Goal: Transaction & Acquisition: Purchase product/service

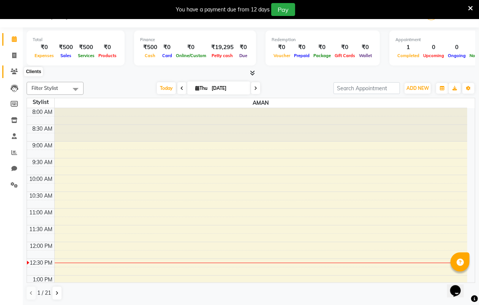
scroll to position [19, 0]
click at [14, 55] on icon at bounding box center [14, 55] width 4 height 6
select select "service"
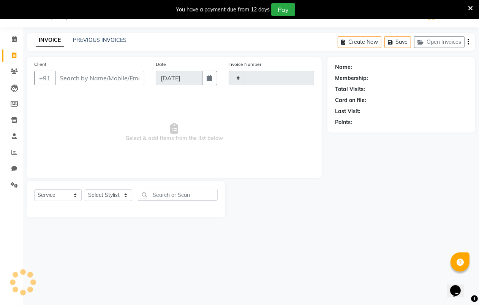
type input "6096"
select select "8940"
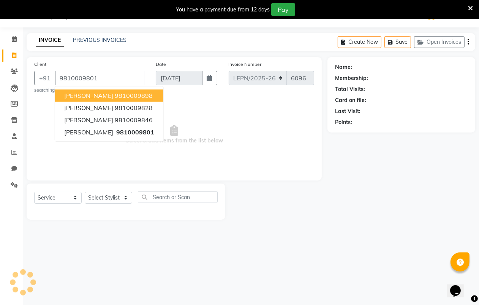
type input "9810009801"
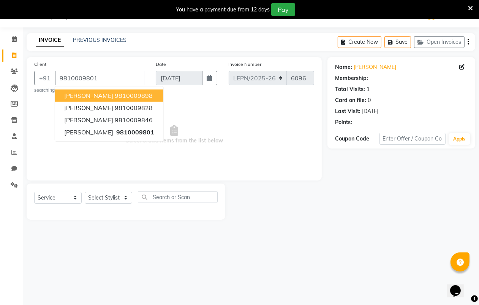
select select "1: Object"
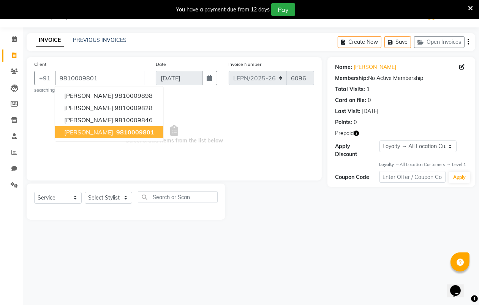
click at [93, 128] on span "[PERSON_NAME]" at bounding box center [88, 132] width 49 height 8
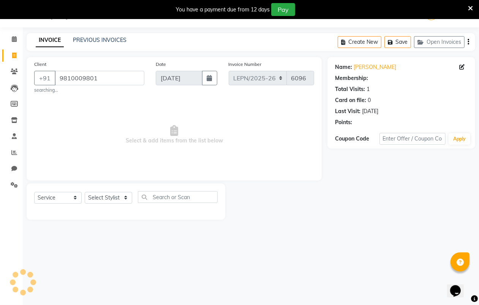
select select "1: Object"
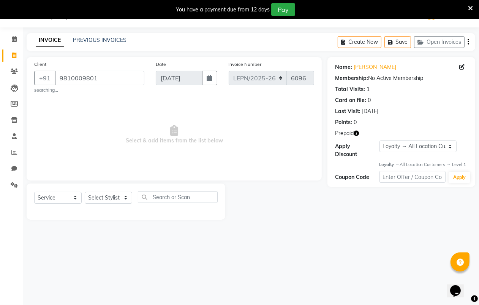
drag, startPoint x: 408, startPoint y: 100, endPoint x: 486, endPoint y: 0, distance: 126.2
click at [409, 120] on div "Name: [PERSON_NAME] Membership: No Active Membership Total Visits: 1 Card on fi…" at bounding box center [401, 93] width 133 height 66
drag, startPoint x: 105, startPoint y: 78, endPoint x: 47, endPoint y: 78, distance: 57.8
click at [47, 78] on div "[PHONE_NUMBER]" at bounding box center [89, 78] width 110 height 14
click at [15, 135] on icon at bounding box center [14, 136] width 5 height 6
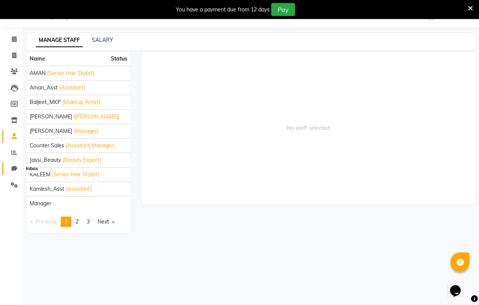
click at [9, 166] on span at bounding box center [14, 168] width 13 height 9
select select "100"
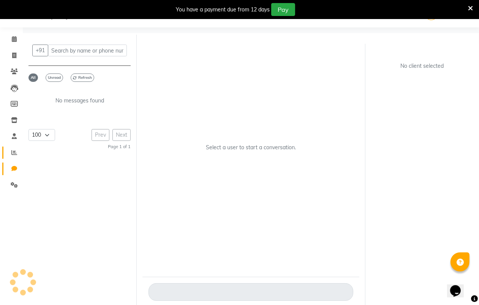
click at [14, 154] on icon at bounding box center [14, 152] width 6 height 6
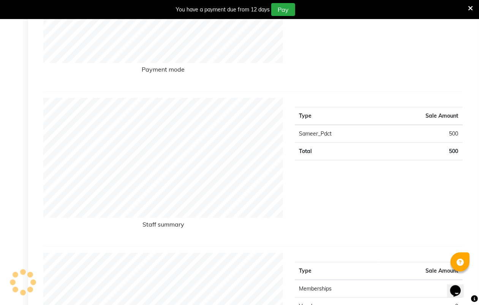
scroll to position [257, 0]
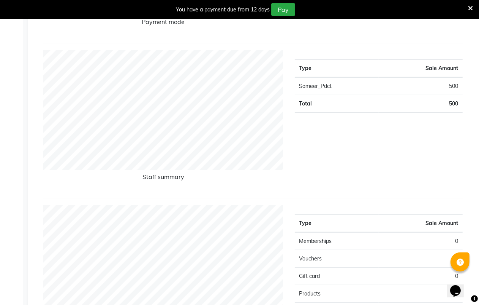
click at [345, 84] on td "Sameer_Pdct" at bounding box center [337, 86] width 84 height 18
drag, startPoint x: 346, startPoint y: 165, endPoint x: 343, endPoint y: 200, distance: 35.5
click at [343, 200] on div "Payment mode Type Sale Amount CASH 500 Total 500 Staff summary Type Sale Amount…" at bounding box center [253, 234] width 420 height 679
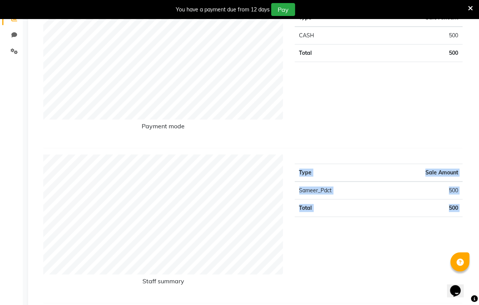
scroll to position [74, 0]
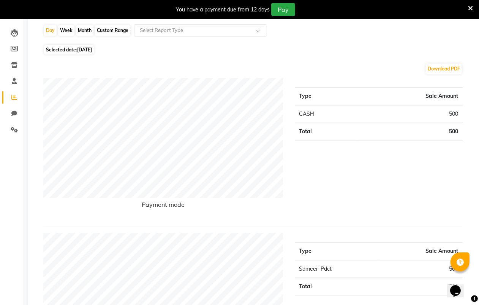
click at [395, 201] on div "Type Sale Amount CASH 500 Total 500" at bounding box center [379, 149] width 180 height 142
click at [397, 196] on div "Type Sale Amount CASH 500 Total 500" at bounding box center [379, 149] width 180 height 142
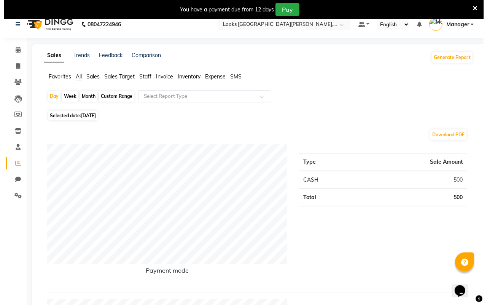
scroll to position [0, 0]
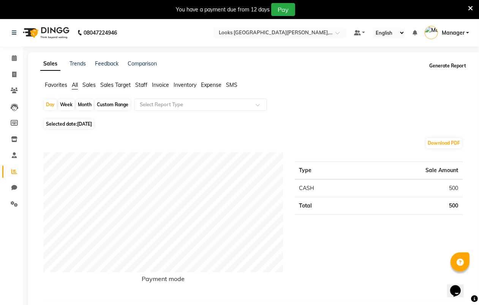
click at [442, 65] on button "Generate Report" at bounding box center [448, 65] width 41 height 11
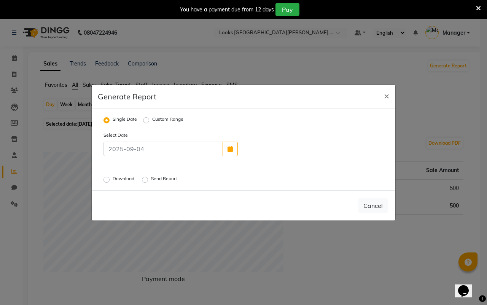
click at [113, 179] on label "Download" at bounding box center [124, 179] width 23 height 9
click at [105, 179] on input "Download" at bounding box center [107, 178] width 5 height 5
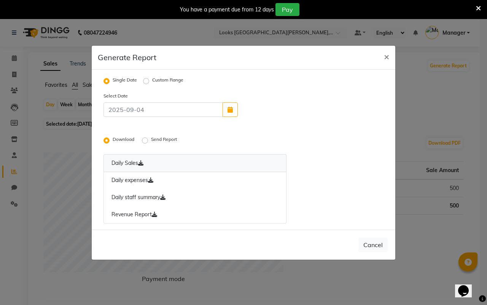
click at [128, 160] on link "Daily Sales" at bounding box center [194, 163] width 183 height 18
click at [128, 195] on link "Daily staff summary" at bounding box center [194, 197] width 183 height 17
click at [136, 175] on link "Daily expenses" at bounding box center [194, 179] width 183 height 17
click at [151, 213] on link "Revenue Report" at bounding box center [194, 214] width 183 height 17
click at [386, 56] on span "×" at bounding box center [386, 56] width 5 height 11
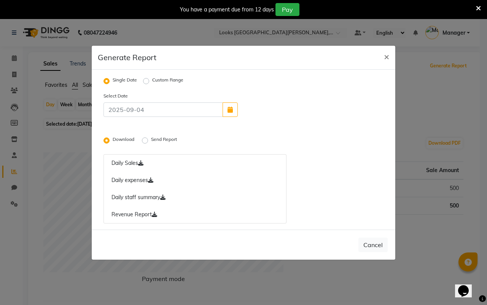
radio input "false"
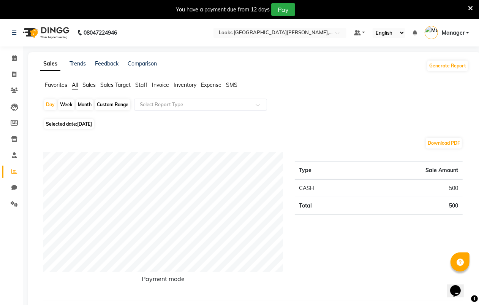
click at [221, 113] on div "Day Week Month Custom Range Select Report Type" at bounding box center [254, 107] width 423 height 18
click at [14, 56] on icon at bounding box center [14, 58] width 5 height 6
click at [14, 75] on icon at bounding box center [14, 74] width 4 height 6
select select "service"
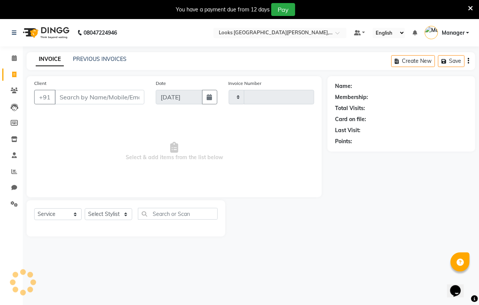
click at [83, 97] on input "Client" at bounding box center [100, 97] width 90 height 14
select select "8940"
type input "6096"
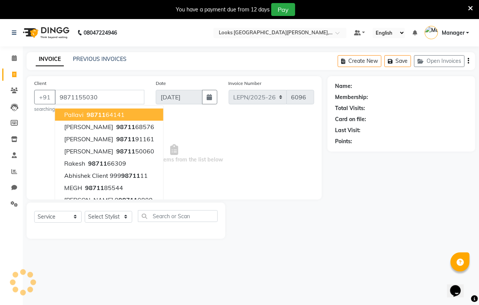
type input "9871155030"
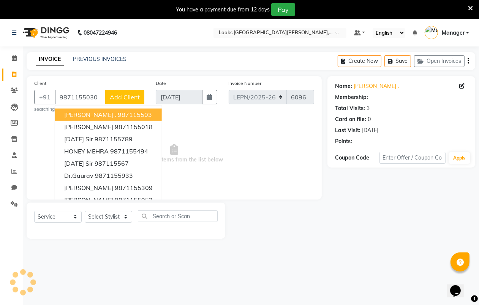
select select "1: Object"
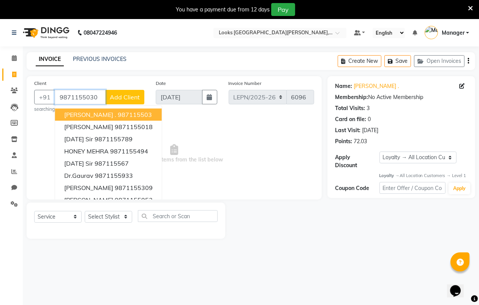
click at [98, 97] on input "9871155030" at bounding box center [80, 97] width 51 height 14
type input "987115503"
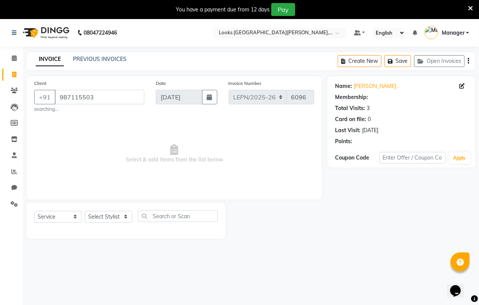
select select "1: Object"
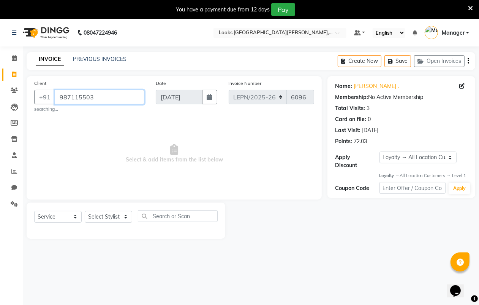
click at [98, 97] on input "987115503" at bounding box center [100, 97] width 90 height 14
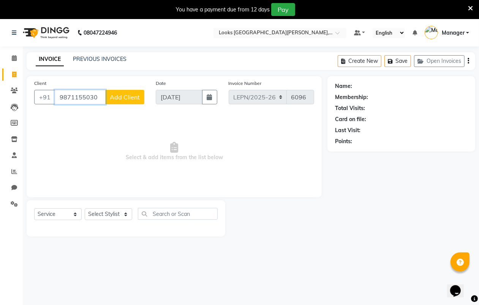
type input "9871155030"
click at [124, 98] on span "Add Client" at bounding box center [125, 97] width 30 height 8
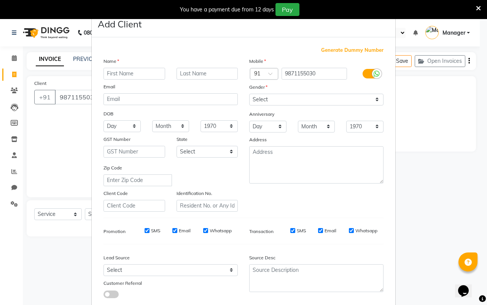
click at [122, 70] on input "text" at bounding box center [134, 74] width 62 height 12
click at [446, 159] on ngb-modal-window "Add Client Generate Dummy Number Name Email DOB Day 01 02 03 04 05 06 07 08 09 …" at bounding box center [243, 152] width 487 height 305
click at [69, 127] on ngb-modal-window "Add Client Generate Dummy Number Name Email DOB Day 01 02 03 04 05 06 07 08 09 …" at bounding box center [243, 152] width 487 height 305
click at [133, 76] on input "text" at bounding box center [134, 74] width 62 height 12
type input "[PERSON_NAME]"
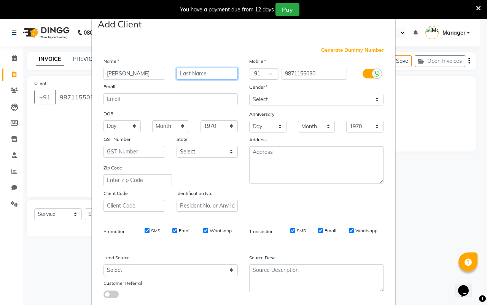
click at [200, 75] on input "text" at bounding box center [207, 74] width 62 height 12
type input "aggarwal"
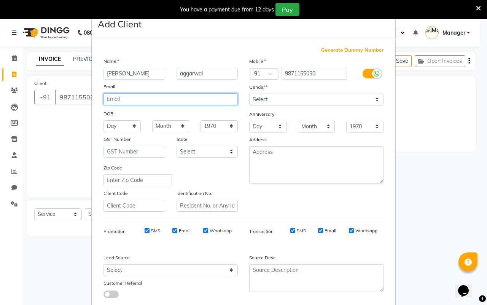
click at [191, 103] on input "email" at bounding box center [170, 99] width 134 height 12
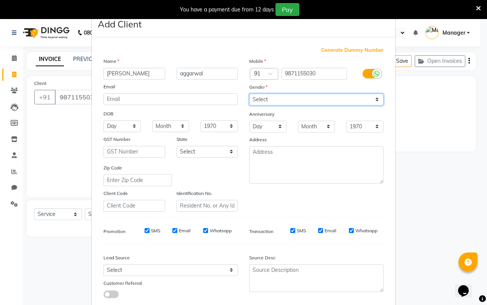
drag, startPoint x: 368, startPoint y: 99, endPoint x: 378, endPoint y: 98, distance: 10.3
click at [368, 99] on select "Select [DEMOGRAPHIC_DATA] [DEMOGRAPHIC_DATA] Other Prefer Not To Say" at bounding box center [316, 100] width 134 height 12
select select "[DEMOGRAPHIC_DATA]"
click at [249, 94] on select "Select [DEMOGRAPHIC_DATA] [DEMOGRAPHIC_DATA] Other Prefer Not To Say" at bounding box center [316, 100] width 134 height 12
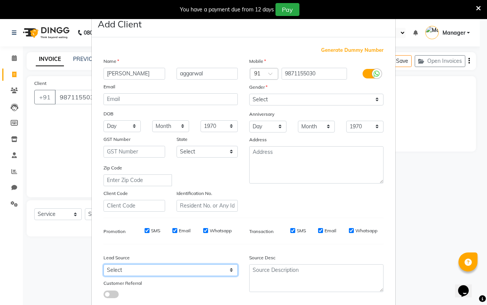
click at [229, 268] on select "Select Walk-in Referral Internet Friend Word of Mouth Advertisement Facebook Ju…" at bounding box center [170, 270] width 134 height 12
select select "56918"
click at [103, 264] on select "Select Walk-in Referral Internet Friend Word of Mouth Advertisement Facebook Ju…" at bounding box center [170, 270] width 134 height 12
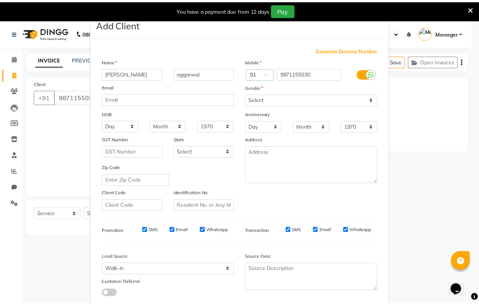
scroll to position [44, 0]
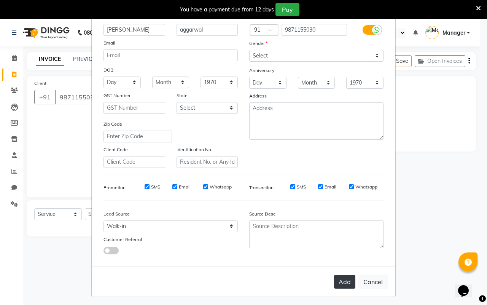
click at [346, 276] on button "Add" at bounding box center [344, 281] width 21 height 14
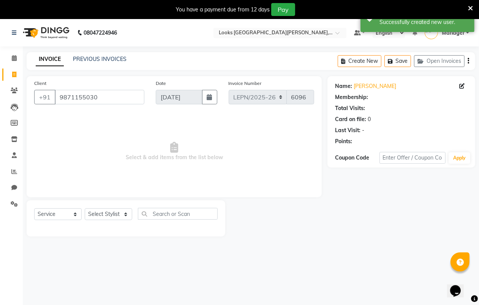
select select "1: Object"
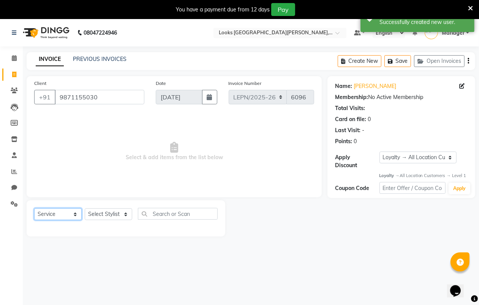
click at [75, 212] on select "Select Service Product Membership Package Voucher Prepaid Gift Card" at bounding box center [58, 214] width 48 height 12
click at [34, 208] on select "Select Service Product Membership Package Voucher Prepaid Gift Card" at bounding box center [58, 214] width 48 height 12
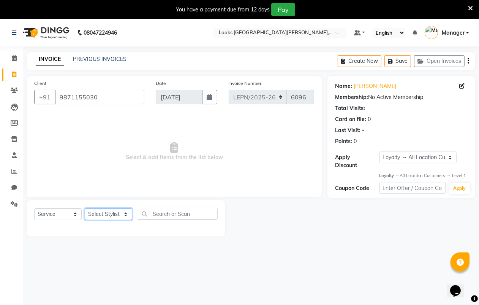
click at [118, 213] on select "Select Stylist AMAN Aman_Asst Baljeet_MKP [PERSON_NAME] Bobby_Mgr Counter Sales…" at bounding box center [109, 214] width 48 height 12
select select "90366"
click at [85, 208] on select "Select Stylist AMAN Aman_Asst Baljeet_MKP [PERSON_NAME] Bobby_Mgr Counter Sales…" at bounding box center [109, 214] width 48 height 12
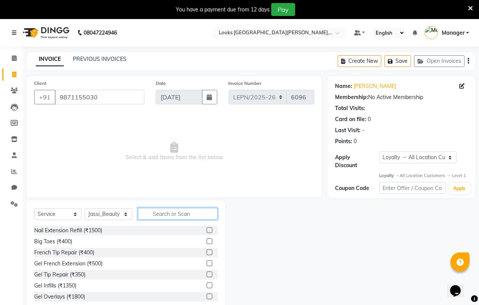
click at [174, 209] on input "text" at bounding box center [178, 214] width 80 height 12
type input "c"
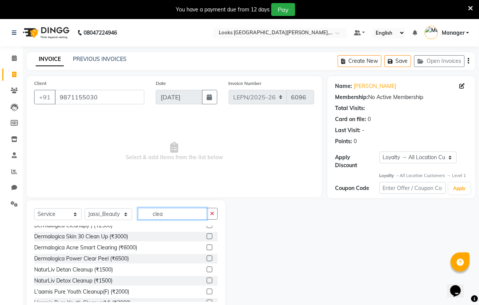
scroll to position [100, 0]
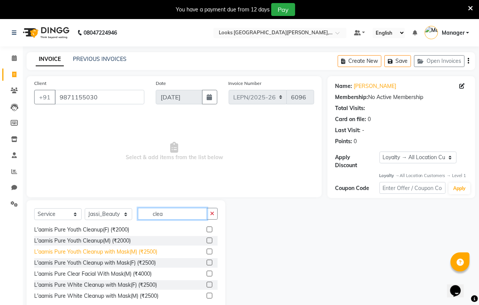
type input "clea"
click at [140, 250] on div "L'aamis Pure Youth Cleanup with Mask(M) (₹2500)" at bounding box center [95, 251] width 123 height 8
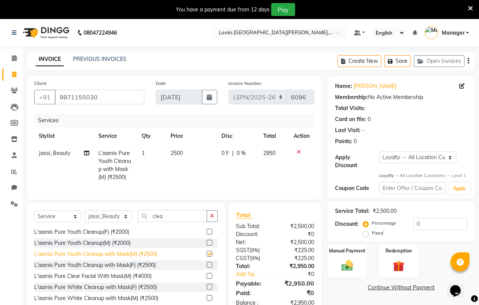
checkbox input "false"
click at [175, 152] on span "2500" at bounding box center [177, 152] width 12 height 7
select select "90366"
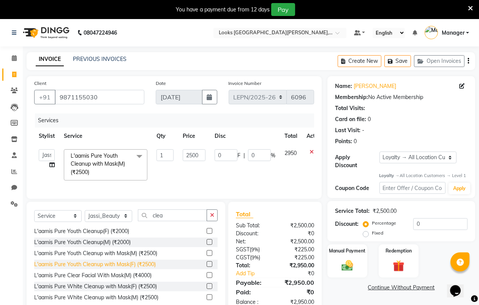
click at [140, 268] on div "L'aamis Pure Youth Cleanup with Mask(F) (₹2500)" at bounding box center [95, 264] width 122 height 8
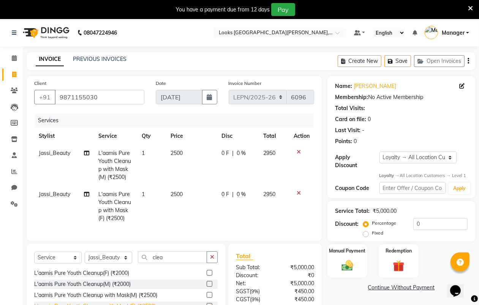
checkbox input "false"
click at [295, 149] on div at bounding box center [302, 151] width 16 height 5
click at [300, 150] on icon at bounding box center [299, 151] width 4 height 5
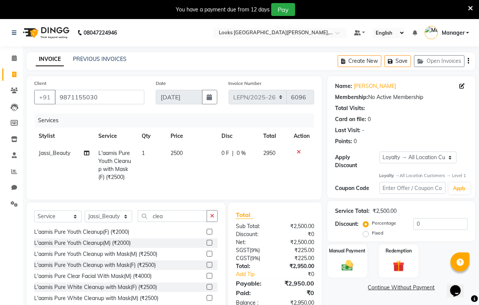
click at [185, 153] on td "2500" at bounding box center [191, 164] width 51 height 41
select select "90366"
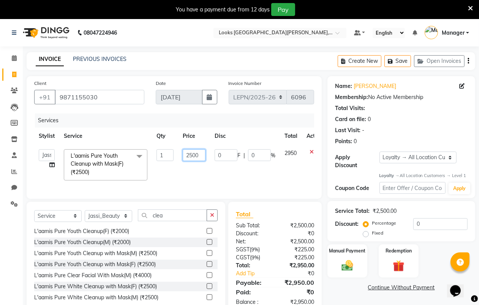
click at [199, 156] on input "2500" at bounding box center [194, 155] width 23 height 12
type input "2"
type input "3000"
click at [220, 168] on td "0 F | 0 %" at bounding box center [245, 164] width 70 height 40
select select "90366"
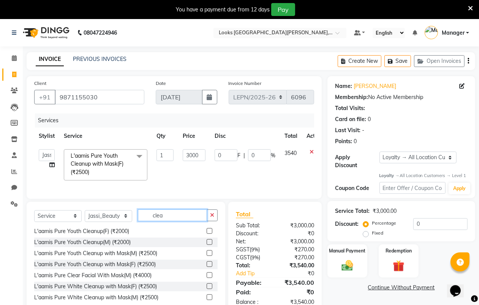
click at [168, 221] on input "clea" at bounding box center [172, 215] width 69 height 12
type input "c"
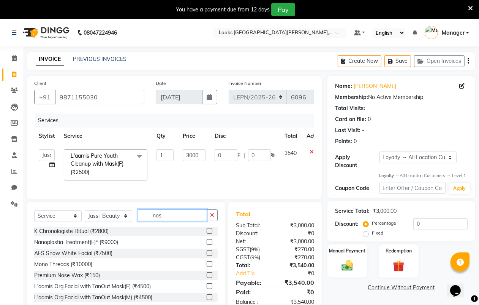
scroll to position [0, 0]
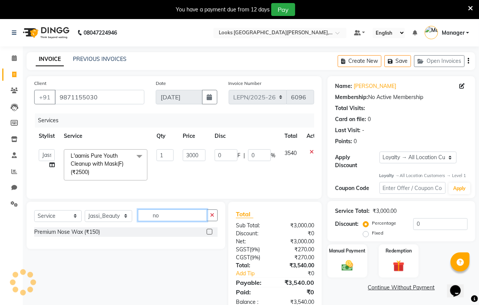
type input "n"
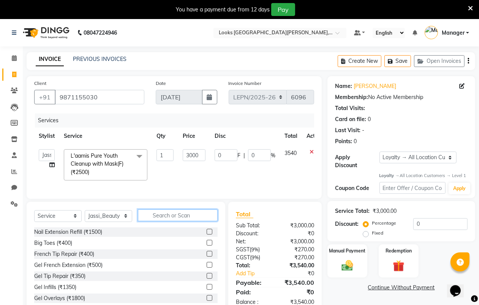
type input "v"
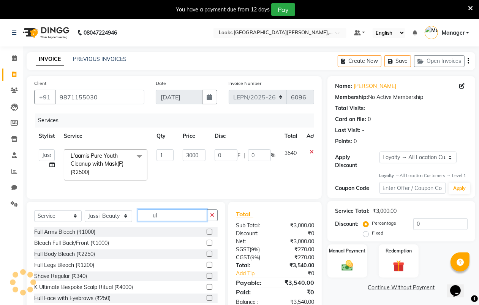
scroll to position [67, 0]
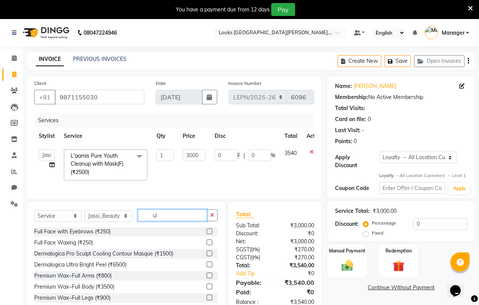
click at [168, 221] on input "ul" at bounding box center [172, 215] width 69 height 12
type input "u"
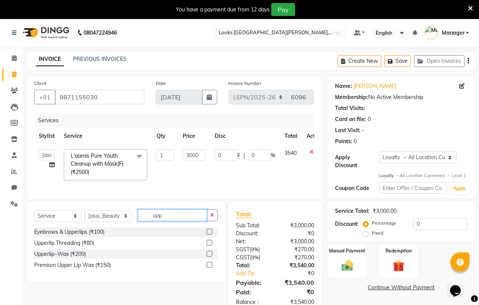
scroll to position [0, 0]
type input "upper"
click at [84, 257] on div "Upperlip~Wax (₹200)" at bounding box center [60, 254] width 52 height 8
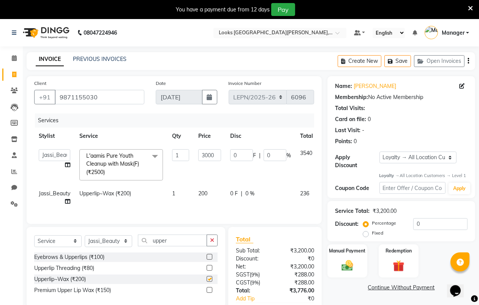
checkbox input "false"
click at [209, 192] on td "200" at bounding box center [210, 197] width 32 height 25
select select "90366"
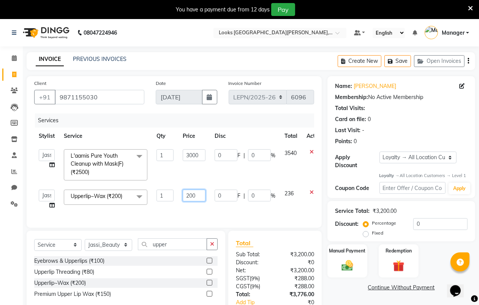
click at [200, 194] on input "200" at bounding box center [194, 195] width 23 height 12
type input "2"
type input "6"
type input "70"
click at [178, 250] on input "upper" at bounding box center [172, 244] width 69 height 12
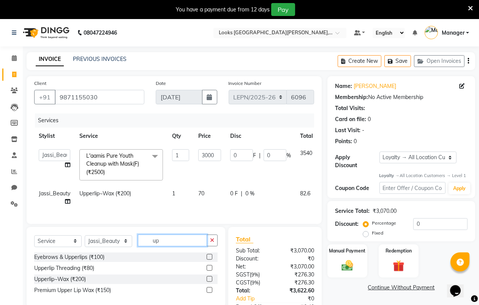
type input "u"
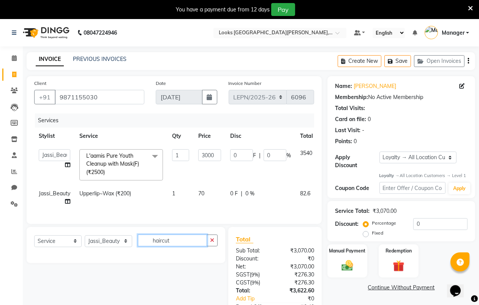
scroll to position [60, 0]
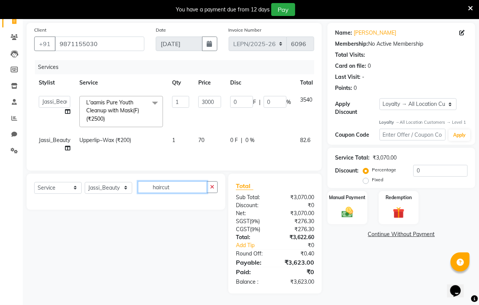
click at [187, 189] on input "haircut" at bounding box center [172, 187] width 69 height 12
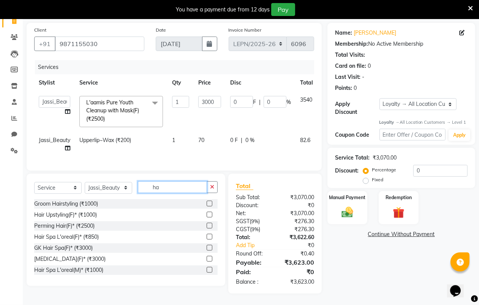
type input "h"
type input "stylist"
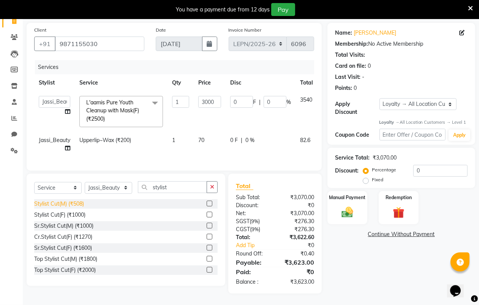
click at [78, 205] on div "Stylist Cut(M) (₹508)" at bounding box center [59, 204] width 50 height 8
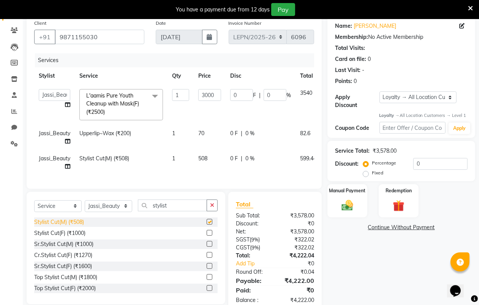
checkbox input "false"
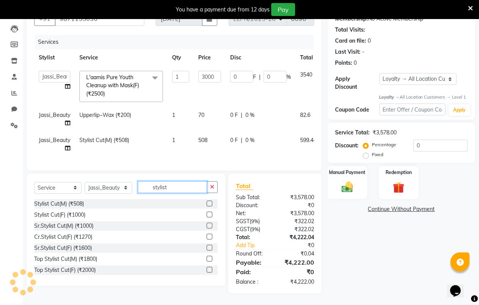
click at [177, 191] on input "stylist" at bounding box center [172, 187] width 69 height 12
type input "s"
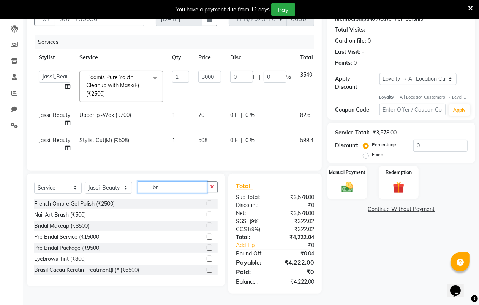
type input "b"
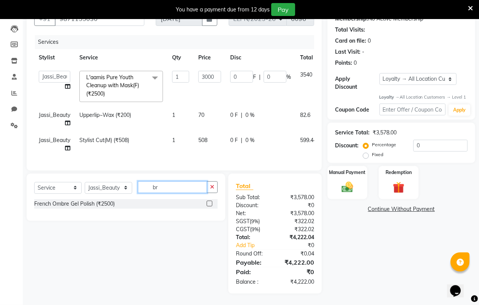
type input "b"
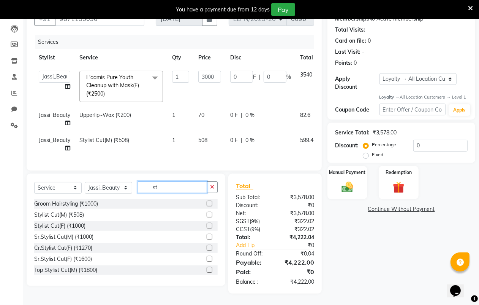
type input "s"
type input "b"
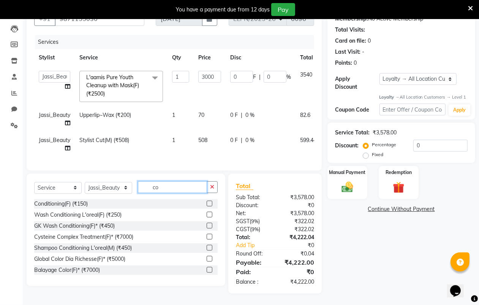
type input "c"
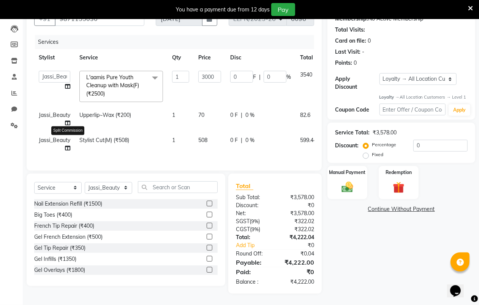
click at [65, 145] on icon at bounding box center [67, 147] width 5 height 5
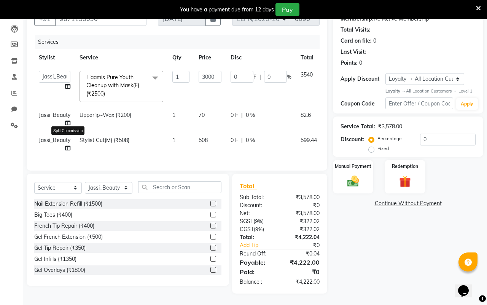
select select "90366"
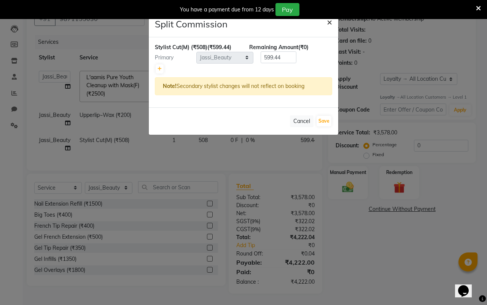
click at [330, 23] on span "×" at bounding box center [329, 21] width 5 height 11
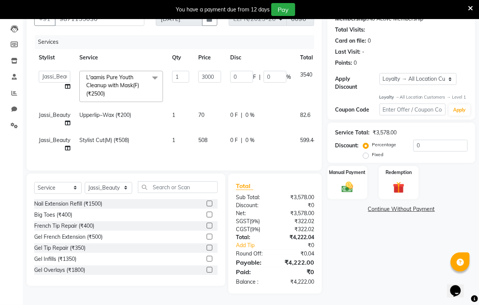
click at [62, 136] on span "Jassi_Beauty" at bounding box center [55, 139] width 32 height 7
select select "90366"
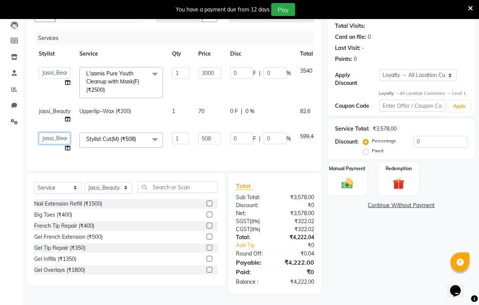
click at [65, 134] on select "[PERSON_NAME] [PERSON_NAME] Bobby_Mgr Counter Sales Jassi_Beauty KALEEM Kamlesh…" at bounding box center [55, 138] width 32 height 12
select select "90362"
click at [160, 186] on input "text" at bounding box center [178, 187] width 80 height 12
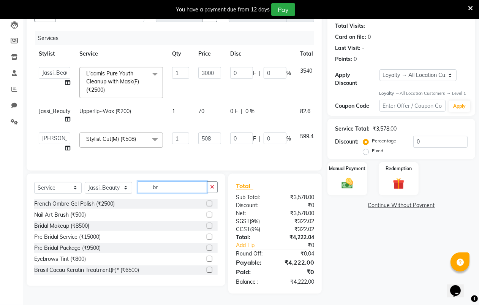
type input "b"
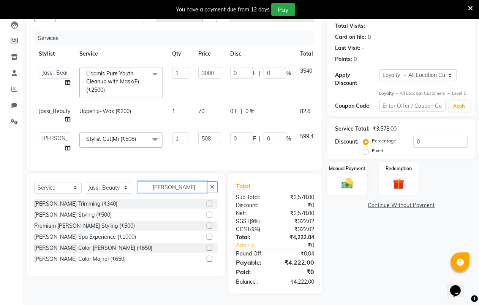
type input "[PERSON_NAME]"
click at [82, 204] on div "[PERSON_NAME] Trimming (₹340)" at bounding box center [75, 204] width 83 height 8
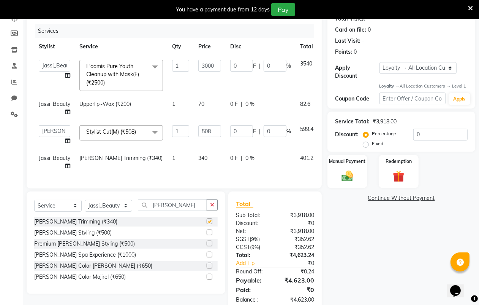
checkbox input "false"
click at [66, 166] on icon at bounding box center [67, 165] width 5 height 5
select select "90366"
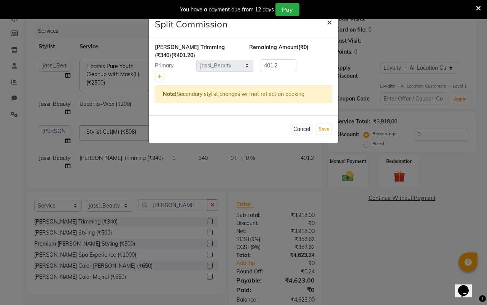
click at [330, 21] on span "×" at bounding box center [329, 21] width 5 height 11
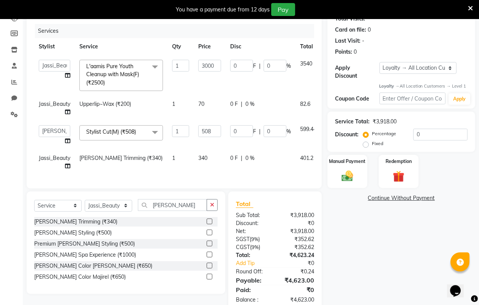
click at [60, 157] on span "Jassi_Beauty" at bounding box center [55, 157] width 32 height 7
select select "90366"
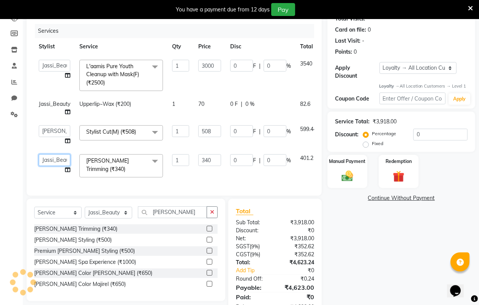
click at [62, 159] on select "[PERSON_NAME] [PERSON_NAME] Bobby_Mgr Counter Sales Jassi_Beauty KALEEM Kamlesh…" at bounding box center [55, 160] width 32 height 12
select select "90362"
click at [177, 217] on input "[PERSON_NAME]" at bounding box center [172, 212] width 69 height 12
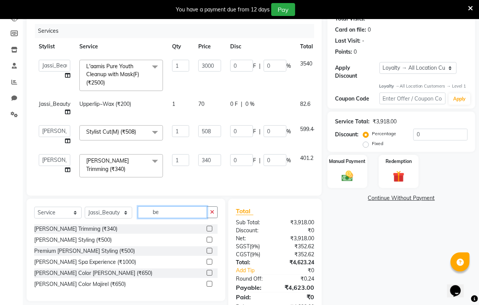
type input "b"
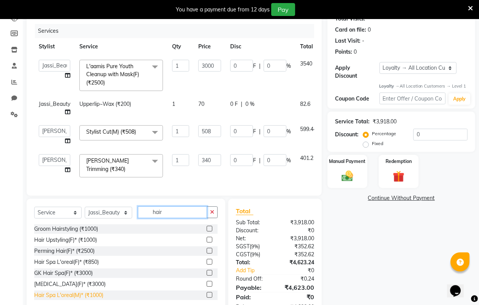
type input "hair"
click at [83, 295] on div "Hair Spa L'oreal(M)* (₹1000)" at bounding box center [68, 295] width 69 height 8
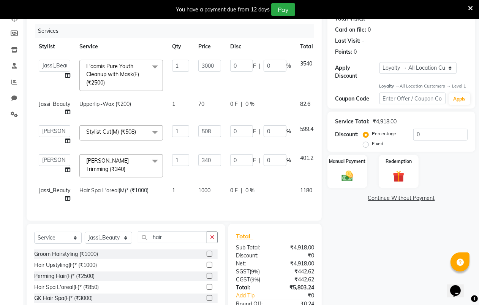
checkbox input "false"
click at [212, 187] on td "1000" at bounding box center [210, 194] width 32 height 25
select select "90366"
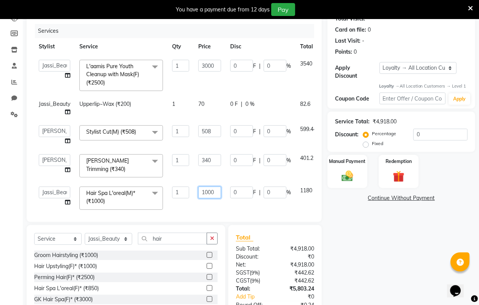
click at [214, 189] on input "1000" at bounding box center [209, 192] width 23 height 12
type input "1"
type input "800"
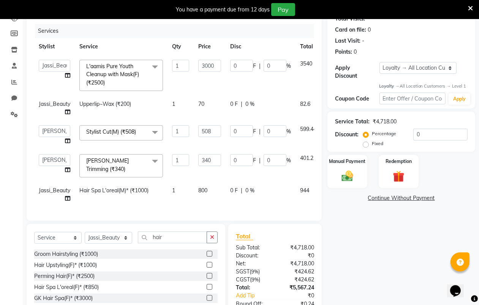
scroll to position [3, 0]
click at [65, 187] on span "Jassi_Beauty" at bounding box center [55, 190] width 32 height 7
select select "90366"
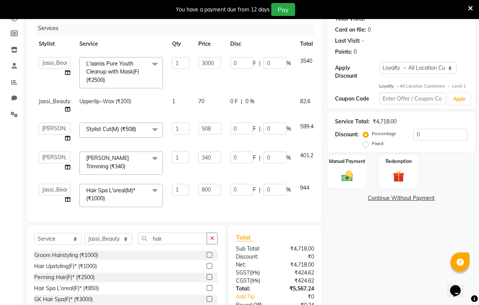
scroll to position [10, 0]
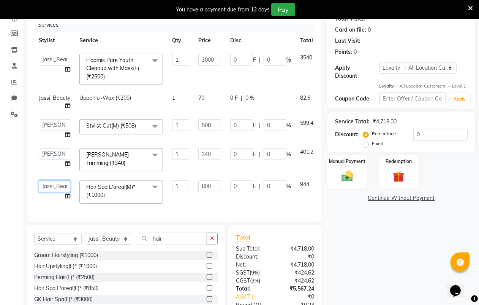
click at [66, 180] on select "[PERSON_NAME] [PERSON_NAME] Bobby_Mgr Counter Sales Jassi_Beauty KALEEM Kamlesh…" at bounding box center [55, 186] width 32 height 12
select select "90362"
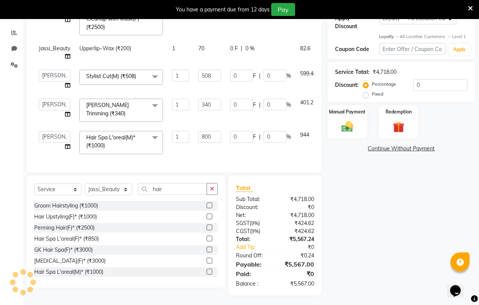
scroll to position [141, 0]
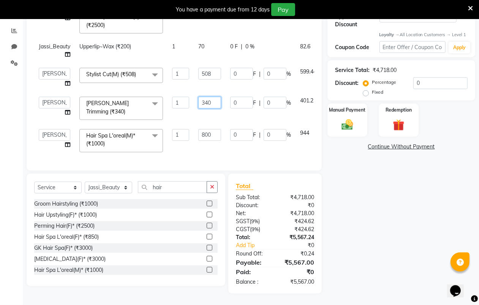
click at [211, 99] on input "340" at bounding box center [209, 103] width 23 height 12
type input "3"
type input "424"
click at [277, 151] on div "Services Stylist Service Qty Price Disc Total Action AMAN Aman_Asst Baljeet_MKP…" at bounding box center [174, 68] width 280 height 190
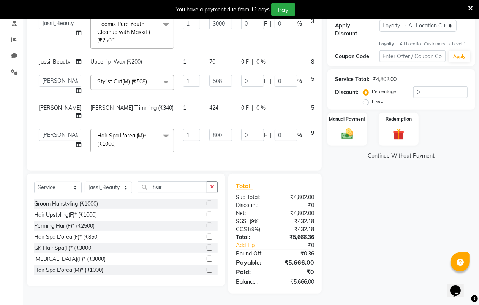
scroll to position [0, 0]
click at [249, 144] on td "0 F | 0 %" at bounding box center [272, 140] width 70 height 32
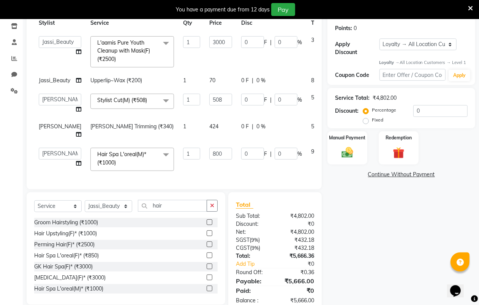
scroll to position [139, 0]
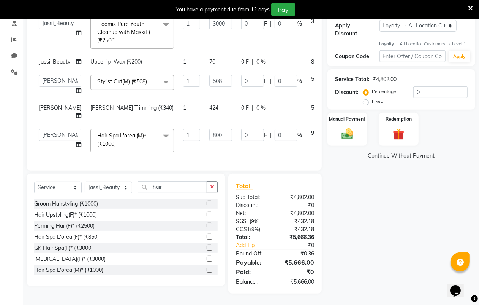
click at [213, 148] on td "800" at bounding box center [221, 140] width 32 height 32
click at [209, 108] on span "424" at bounding box center [213, 107] width 9 height 7
select select "90362"
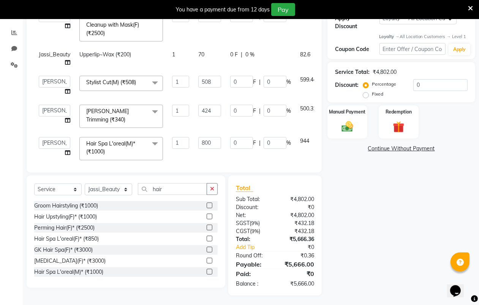
click at [280, 166] on div "Client [PHONE_NUMBER] Date [DATE] Invoice Number LEPN/2025-26 V/[PHONE_NUMBER] …" at bounding box center [174, 54] width 295 height 235
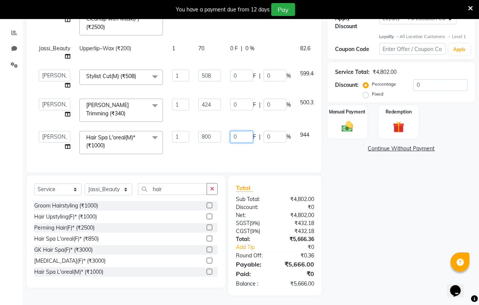
click at [250, 145] on td "0 F | 0 %" at bounding box center [261, 142] width 70 height 32
click at [174, 147] on td "1" at bounding box center [181, 142] width 26 height 32
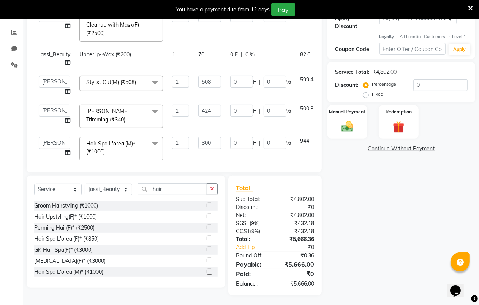
select select "90362"
click at [369, 198] on div "Name: [PERSON_NAME] Membership: No Active Membership Total Visits: Card on file…" at bounding box center [405, 116] width 154 height 358
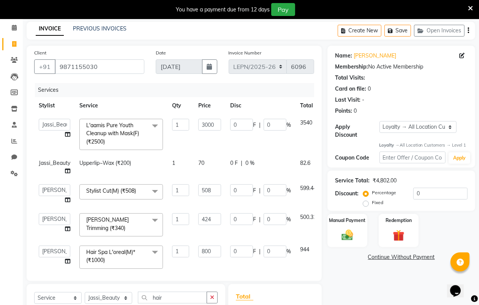
scroll to position [17, 0]
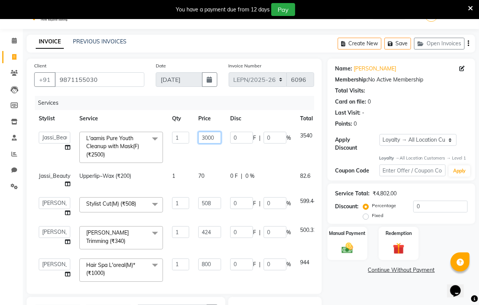
click at [218, 136] on input "3000" at bounding box center [209, 138] width 23 height 12
type input "3500"
click at [209, 159] on tbody "AMAN Aman_Asst Baljeet_MKP [PERSON_NAME] Bobby_Mgr Counter Sales Jassi_Beauty K…" at bounding box center [190, 206] width 312 height 159
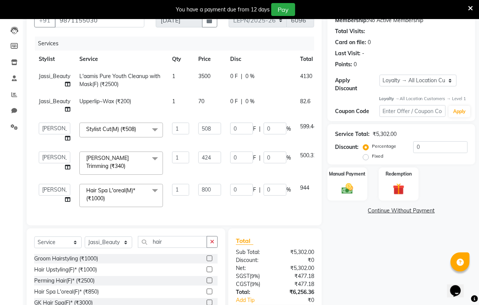
scroll to position [135, 0]
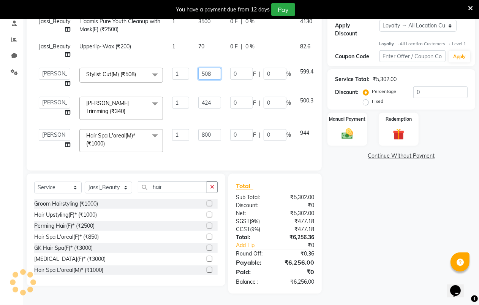
click at [215, 71] on input "508" at bounding box center [209, 74] width 23 height 12
type input "500"
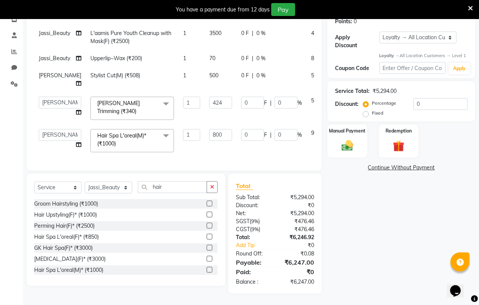
click at [212, 86] on td "500" at bounding box center [221, 79] width 32 height 25
select select "90362"
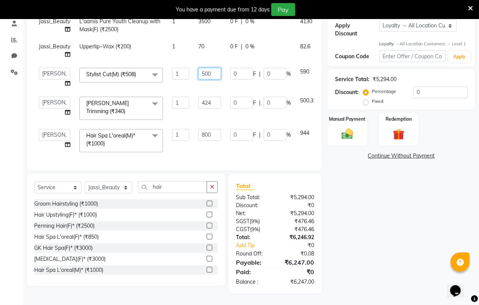
click at [213, 71] on input "500" at bounding box center [209, 74] width 23 height 12
type input "503"
click at [259, 148] on td "0 F | 0 %" at bounding box center [261, 140] width 70 height 32
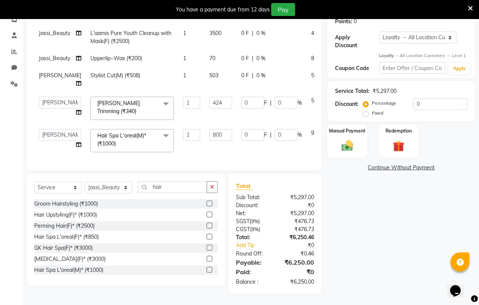
scroll to position [124, 0]
click at [344, 147] on img at bounding box center [347, 146] width 19 height 14
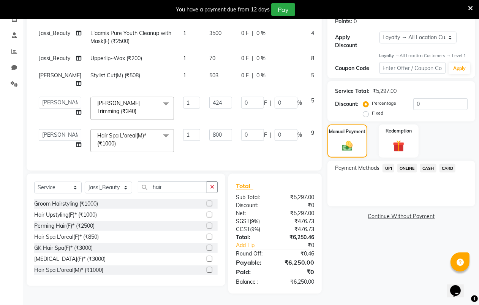
click at [428, 164] on span "CASH" at bounding box center [428, 167] width 16 height 9
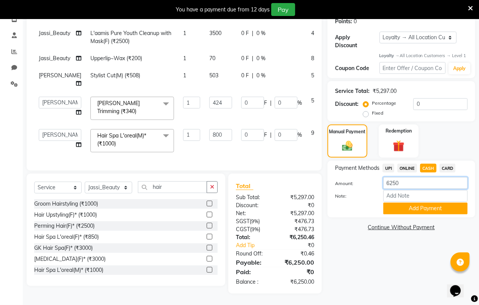
click at [408, 183] on input "6250" at bounding box center [426, 183] width 84 height 12
click at [426, 202] on button "Add Payment" at bounding box center [426, 208] width 84 height 12
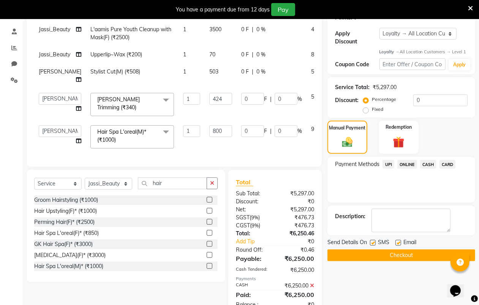
drag, startPoint x: 370, startPoint y: 244, endPoint x: 377, endPoint y: 244, distance: 8.0
click at [370, 244] on div "Send Details On SMS Email" at bounding box center [402, 243] width 148 height 10
click at [400, 244] on label at bounding box center [399, 242] width 6 height 6
click at [400, 244] on input "checkbox" at bounding box center [398, 242] width 5 height 5
checkbox input "false"
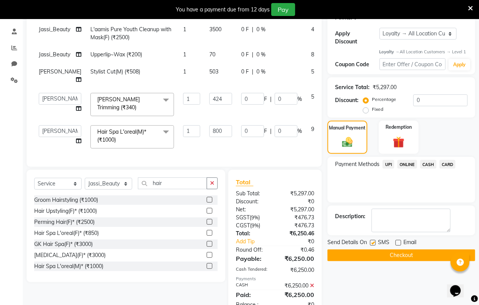
click at [370, 242] on label at bounding box center [373, 242] width 6 height 6
click at [370, 242] on input "checkbox" at bounding box center [372, 242] width 5 height 5
checkbox input "false"
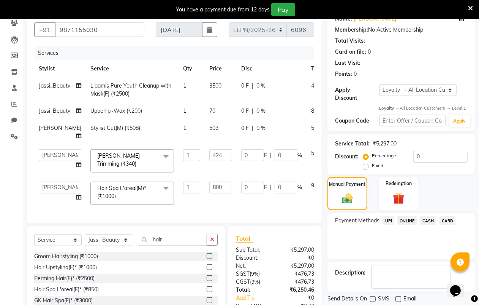
scroll to position [211, 0]
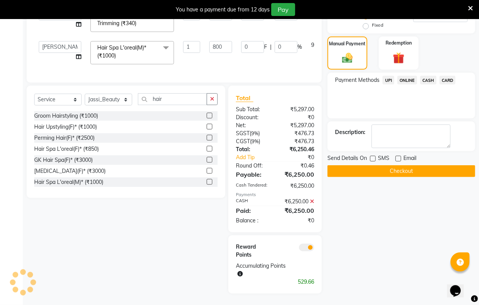
click at [424, 168] on button "Checkout" at bounding box center [402, 171] width 148 height 12
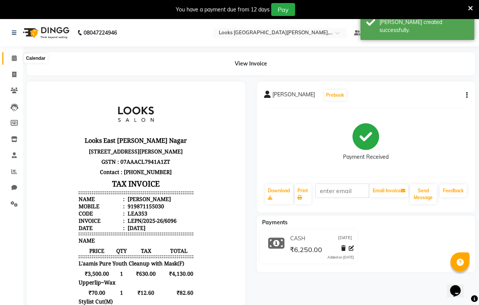
click at [12, 54] on span at bounding box center [14, 58] width 13 height 9
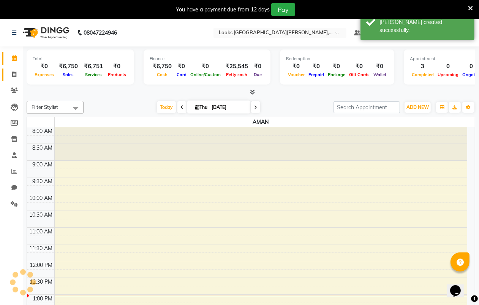
click at [14, 73] on icon at bounding box center [14, 74] width 4 height 6
select select "service"
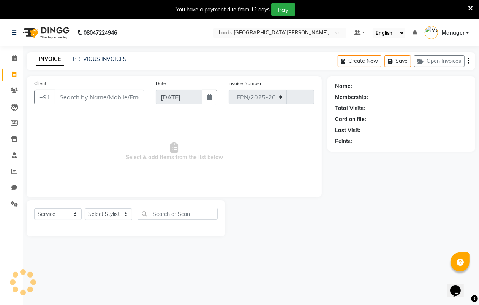
select select "8940"
type input "6097"
click at [85, 95] on input "Client" at bounding box center [100, 97] width 90 height 14
click at [94, 97] on input "[PERSON_NAME]" at bounding box center [80, 97] width 51 height 14
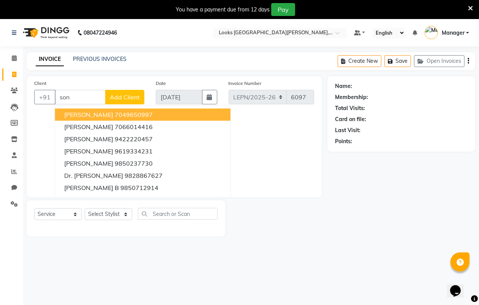
click at [92, 98] on input "son" at bounding box center [80, 97] width 51 height 14
type input "s"
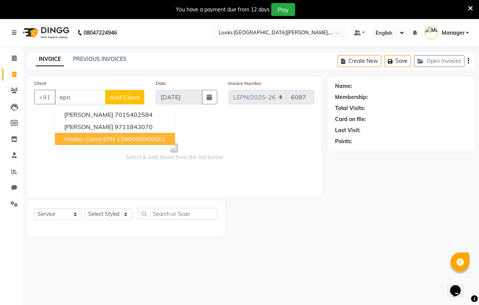
click at [87, 139] on span "Walkin Client EPN" at bounding box center [89, 139] width 51 height 8
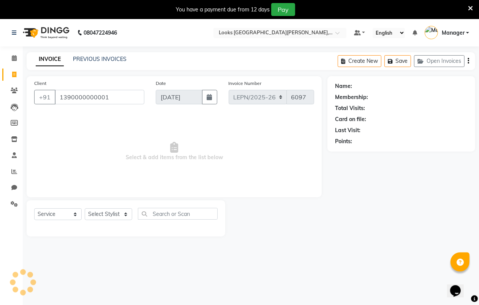
type input "1390000000001"
select select "1: Object"
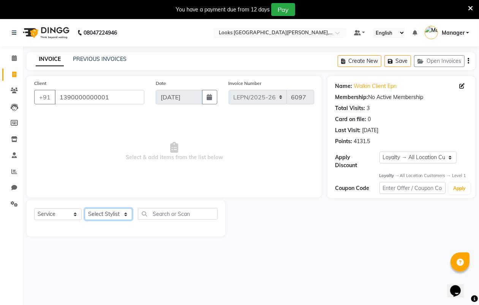
click at [124, 214] on select "Select Stylist AMAN Aman_Asst Baljeet_MKP [PERSON_NAME] Bobby_Mgr Counter Sales…" at bounding box center [109, 214] width 48 height 12
select select "90369"
click at [85, 208] on select "Select Stylist AMAN Aman_Asst Baljeet_MKP [PERSON_NAME] Bobby_Mgr Counter Sales…" at bounding box center [109, 214] width 48 height 12
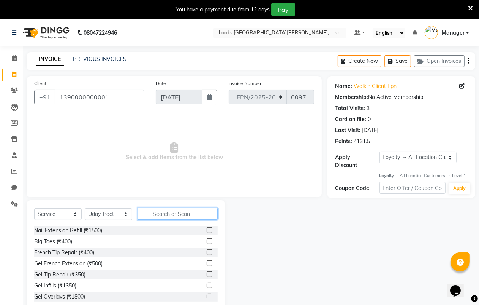
click at [162, 214] on input "text" at bounding box center [178, 214] width 80 height 12
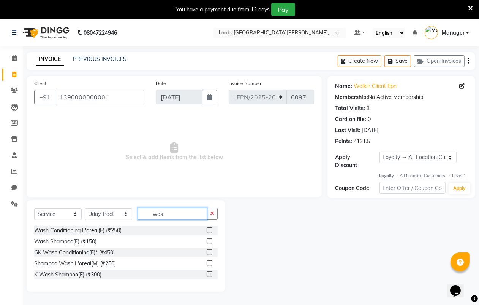
type input "was"
click at [124, 231] on div "Wash Conditioning L'oreal(F) (₹250)" at bounding box center [126, 230] width 184 height 10
click at [124, 228] on div "Wash Conditioning L'oreal(F) (₹250)" at bounding box center [126, 230] width 184 height 10
click at [211, 231] on label at bounding box center [210, 230] width 6 height 6
click at [211, 231] on input "checkbox" at bounding box center [209, 230] width 5 height 5
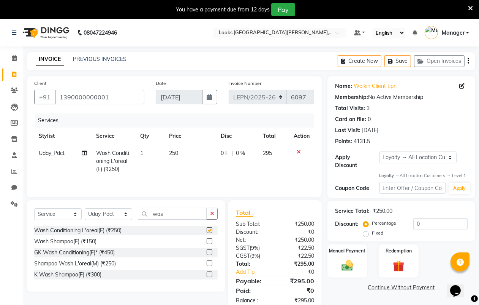
checkbox input "false"
click at [173, 149] on span "250" at bounding box center [173, 152] width 9 height 7
select select "90369"
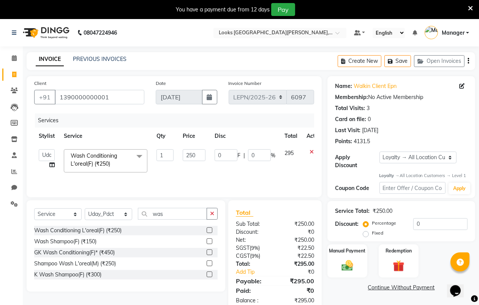
click at [179, 151] on td "250" at bounding box center [194, 160] width 32 height 32
click at [196, 153] on input "250" at bounding box center [194, 155] width 23 height 12
type input "2"
type input "424"
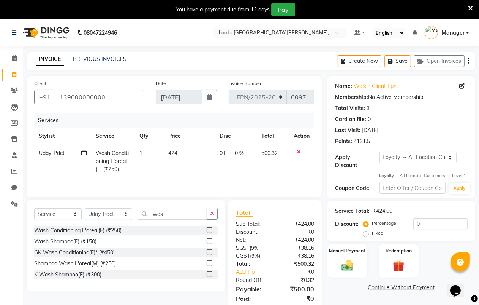
click at [247, 170] on td "0 F | 0 %" at bounding box center [236, 160] width 42 height 33
select select "90369"
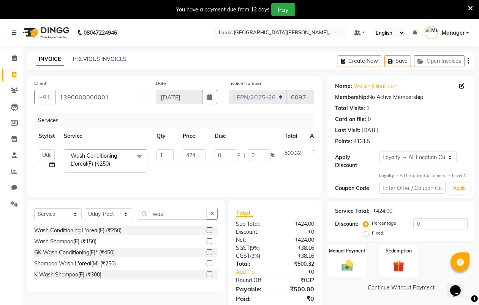
scroll to position [27, 0]
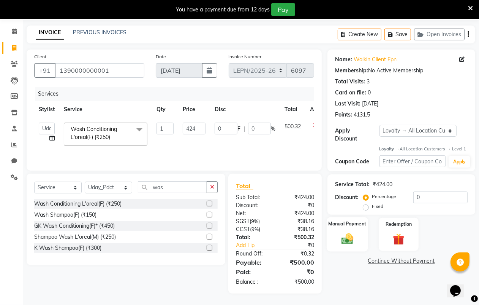
click at [352, 234] on img at bounding box center [347, 239] width 19 height 14
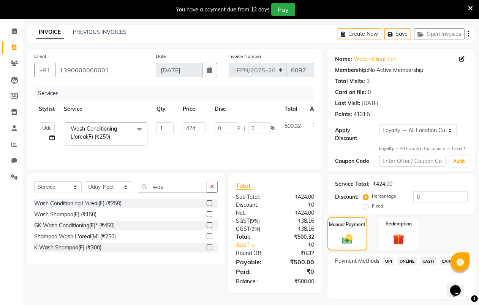
scroll to position [48, 0]
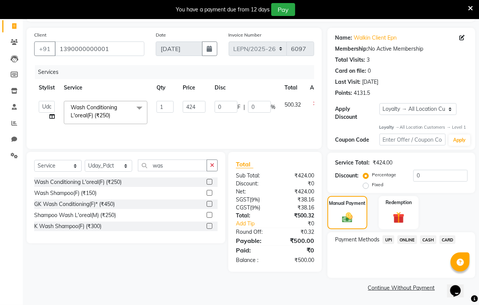
click at [429, 242] on span "CASH" at bounding box center [428, 239] width 16 height 9
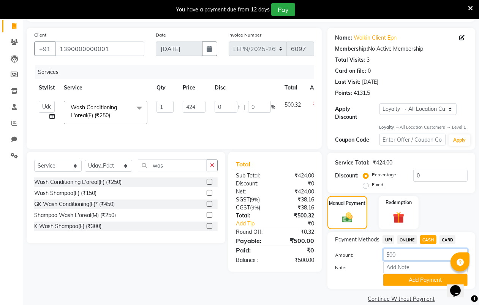
click at [418, 254] on input "500" at bounding box center [426, 254] width 84 height 12
click at [426, 276] on button "Add Payment" at bounding box center [426, 280] width 84 height 12
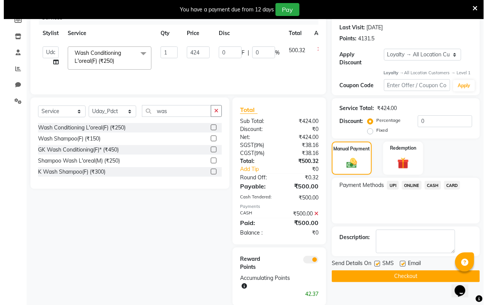
scroll to position [115, 0]
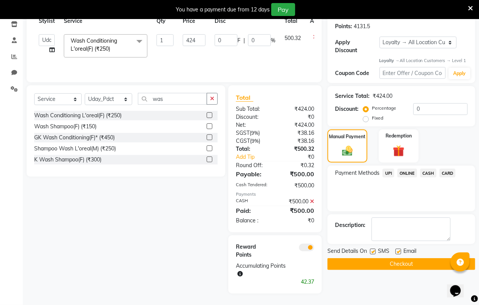
click at [306, 248] on span at bounding box center [306, 247] width 15 height 8
click at [314, 248] on input "checkbox" at bounding box center [314, 248] width 0 height 0
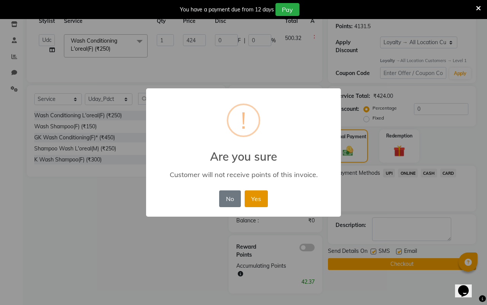
click at [252, 200] on button "Yes" at bounding box center [255, 198] width 23 height 17
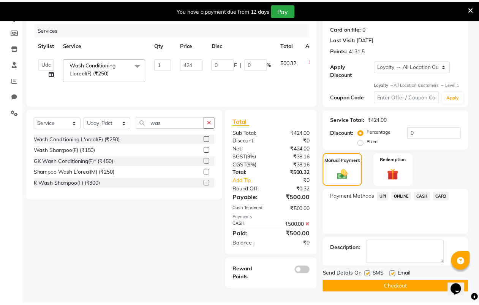
scroll to position [88, 0]
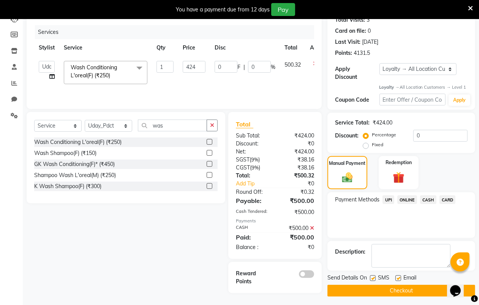
click at [388, 290] on button "Checkout" at bounding box center [402, 290] width 148 height 12
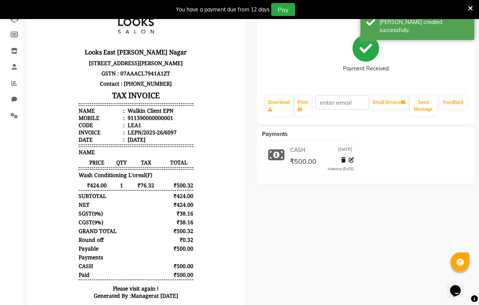
select select "service"
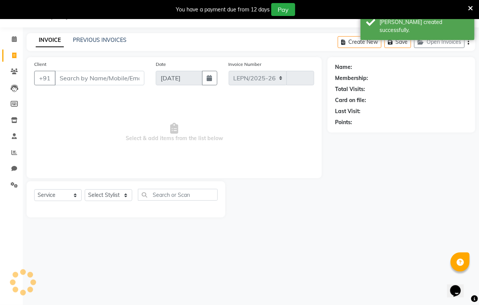
select select "8940"
type input "6098"
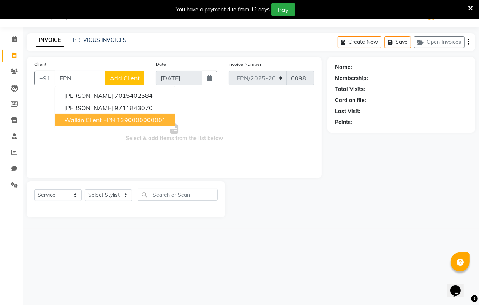
click at [84, 121] on span "Walkin Client EPN" at bounding box center [89, 120] width 51 height 8
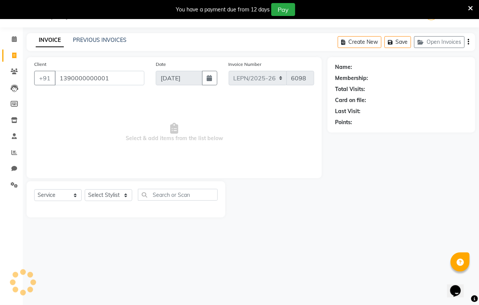
type input "1390000000001"
select select "1: Object"
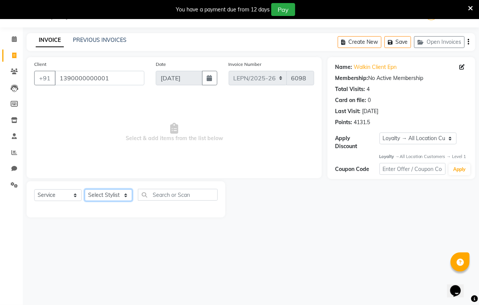
click at [108, 197] on select "Select Stylist AMAN Aman_Asst Baljeet_MKP [PERSON_NAME] Bobby_Mgr Counter Sales…" at bounding box center [109, 195] width 48 height 12
select select "90366"
drag, startPoint x: 108, startPoint y: 197, endPoint x: 159, endPoint y: 194, distance: 51.0
click at [108, 197] on select "Select Stylist AMAN Aman_Asst Baljeet_MKP [PERSON_NAME] Bobby_Mgr Counter Sales…" at bounding box center [109, 195] width 48 height 12
click at [156, 194] on input "text" at bounding box center [178, 195] width 80 height 12
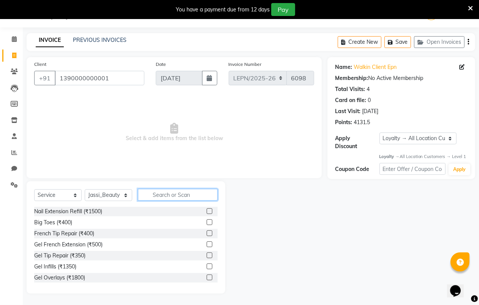
click at [159, 194] on input "text" at bounding box center [178, 195] width 80 height 12
type input "EYE"
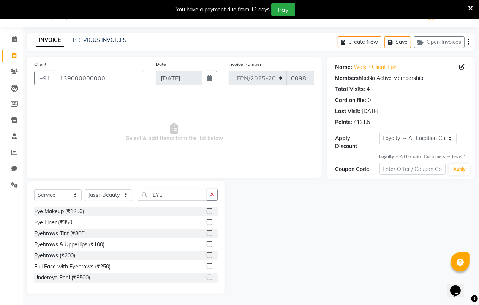
click at [207, 243] on label at bounding box center [210, 244] width 6 height 6
click at [207, 243] on input "checkbox" at bounding box center [209, 244] width 5 height 5
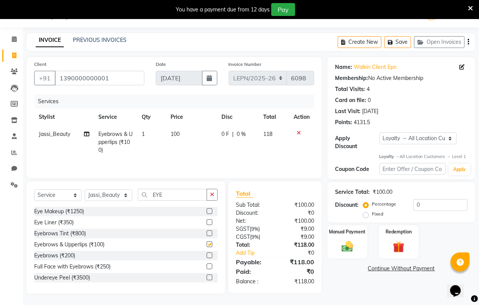
checkbox input "false"
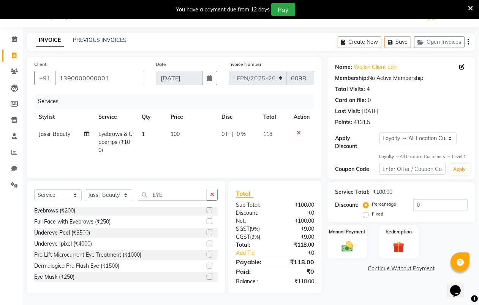
scroll to position [0, 0]
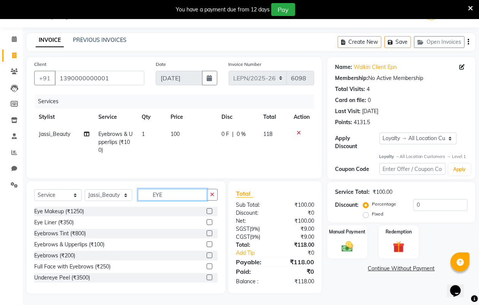
click at [172, 196] on input "EYE" at bounding box center [172, 195] width 69 height 12
type input "E"
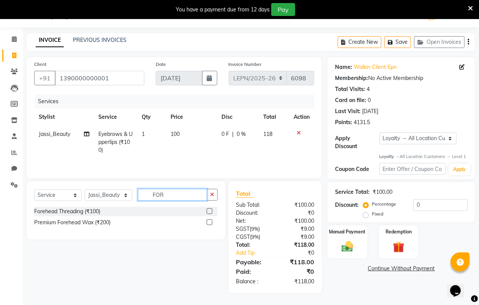
scroll to position [20, 0]
type input "FOR"
click at [208, 212] on label at bounding box center [210, 211] width 6 height 6
click at [208, 212] on input "checkbox" at bounding box center [209, 211] width 5 height 5
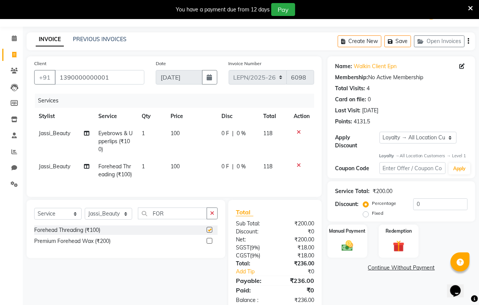
checkbox input "false"
click at [168, 219] on input "FOR" at bounding box center [172, 213] width 69 height 12
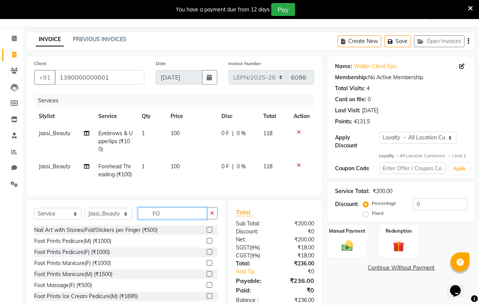
type input "F"
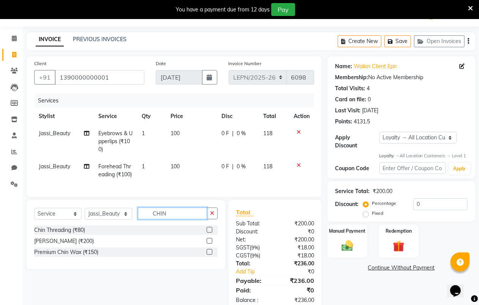
type input "CHIN"
click at [207, 232] on label at bounding box center [210, 230] width 6 height 6
click at [207, 232] on input "checkbox" at bounding box center [209, 229] width 5 height 5
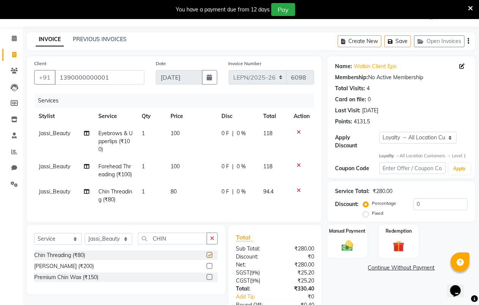
checkbox input "false"
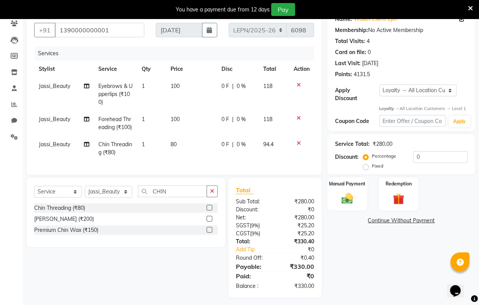
scroll to position [38, 0]
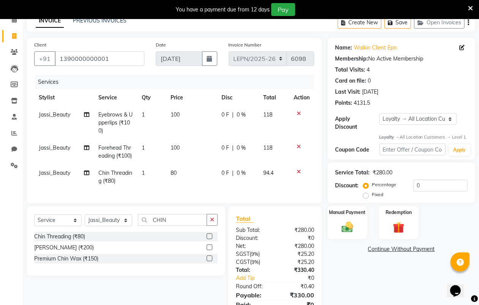
click at [189, 145] on td "100" at bounding box center [191, 151] width 51 height 25
select select "90366"
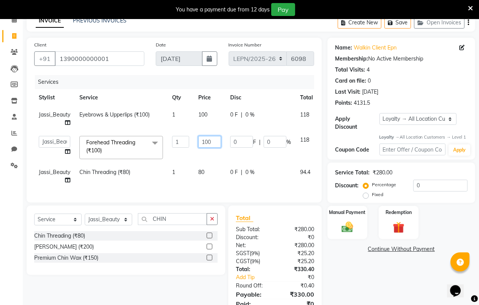
click at [215, 143] on input "100" at bounding box center [209, 142] width 23 height 12
type input "1"
type input "85"
click at [219, 153] on tr "AMAN Aman_Asst Baljeet_MKP [PERSON_NAME] Bobby_Mgr Counter Sales Jassi_Beauty K…" at bounding box center [188, 147] width 309 height 32
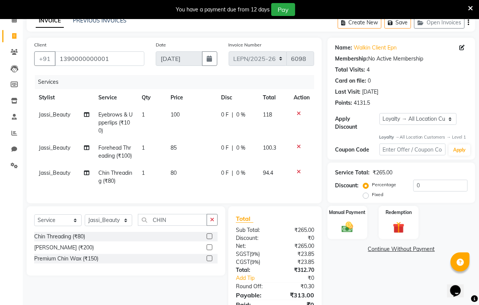
click at [181, 115] on td "100" at bounding box center [191, 122] width 51 height 33
select select "90366"
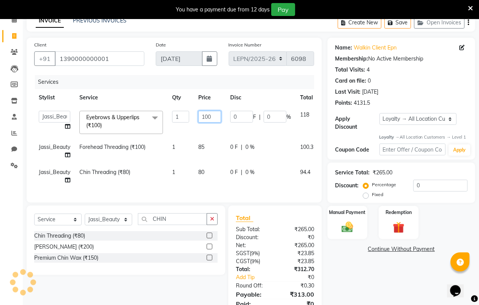
click at [214, 114] on input "100" at bounding box center [209, 117] width 23 height 12
type input "1"
type input "85"
click at [211, 137] on tbody "AMAN Aman_Asst Baljeet_MKP [PERSON_NAME] Bobby_Mgr Counter Sales Jassi_Beauty K…" at bounding box center [188, 147] width 309 height 82
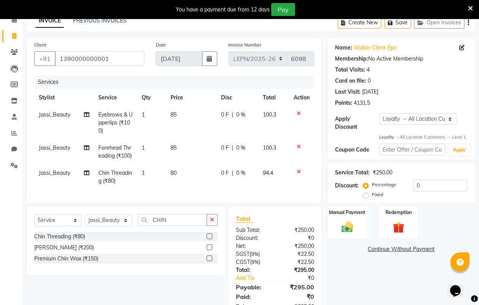
click at [183, 111] on td "85" at bounding box center [191, 122] width 51 height 33
select select "90366"
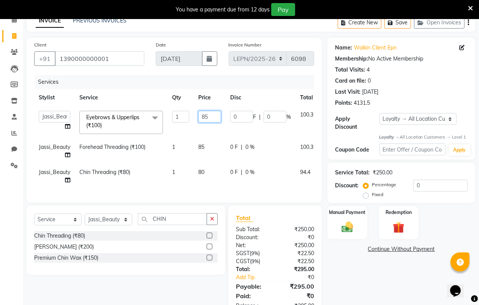
click at [211, 116] on input "85" at bounding box center [209, 117] width 23 height 12
type input "88"
click at [212, 140] on td "85" at bounding box center [210, 150] width 32 height 25
select select "90366"
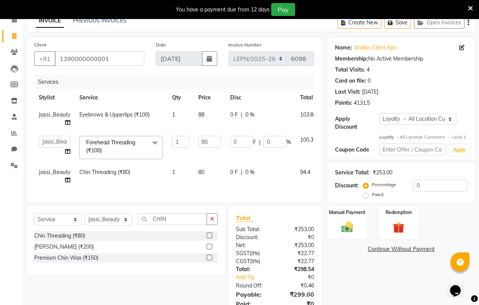
click at [213, 113] on td "88" at bounding box center [210, 118] width 32 height 25
select select "90366"
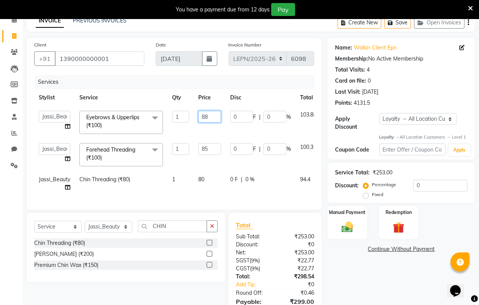
click at [211, 113] on input "88" at bounding box center [209, 117] width 23 height 12
type input "8"
type input "90"
click at [223, 136] on tbody "AMAN Aman_Asst Baljeet_MKP [PERSON_NAME] Bobby_Mgr Counter Sales Jassi_Beauty K…" at bounding box center [190, 151] width 312 height 90
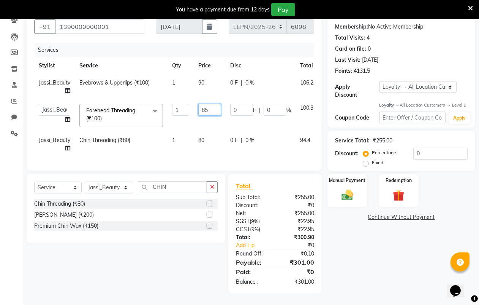
scroll to position [77, 0]
click at [212, 105] on input "85" at bounding box center [209, 110] width 23 height 12
type input "84.50"
click at [211, 113] on td "84.50" at bounding box center [210, 115] width 32 height 32
select select "90366"
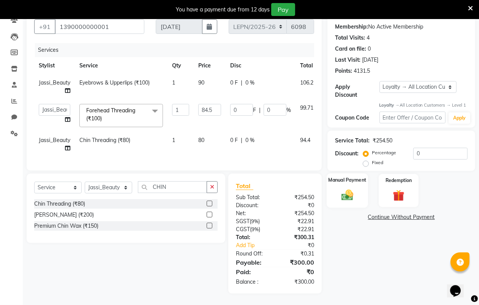
click at [341, 188] on img at bounding box center [347, 195] width 19 height 14
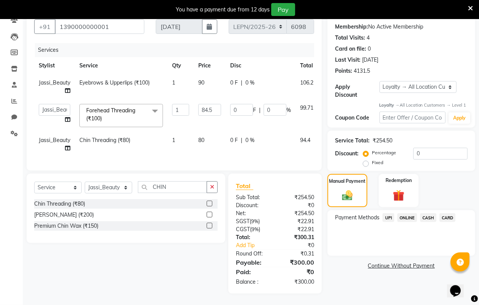
click at [432, 213] on span "CASH" at bounding box center [428, 217] width 16 height 9
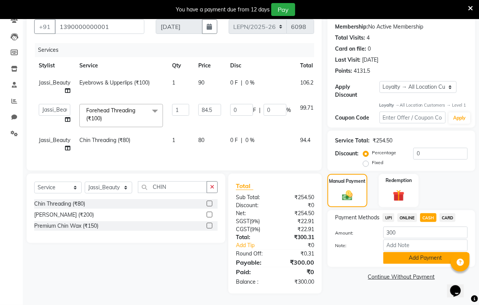
click at [422, 253] on button "Add Payment" at bounding box center [426, 258] width 84 height 12
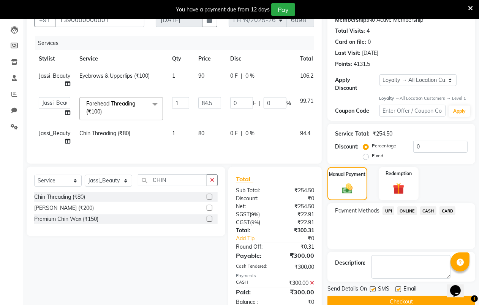
scroll to position [165, 0]
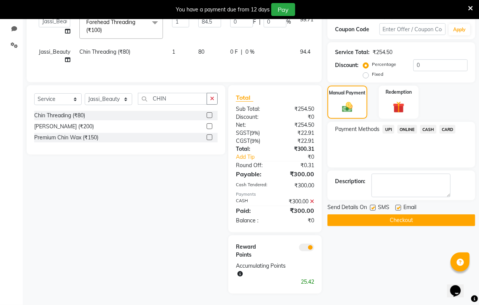
click at [378, 216] on button "Checkout" at bounding box center [402, 220] width 148 height 12
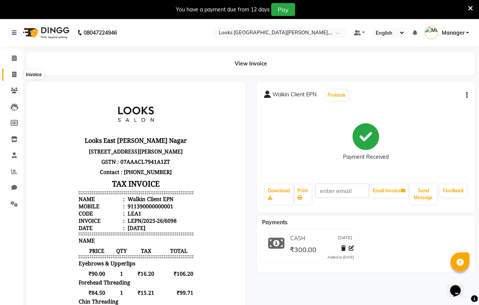
click at [14, 75] on icon at bounding box center [14, 74] width 4 height 6
select select "service"
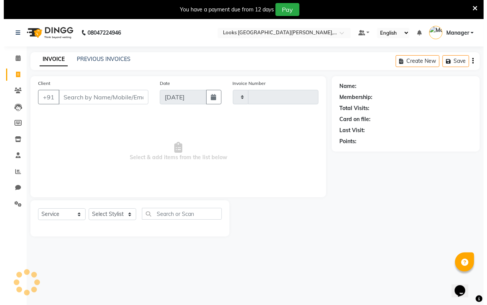
scroll to position [19, 0]
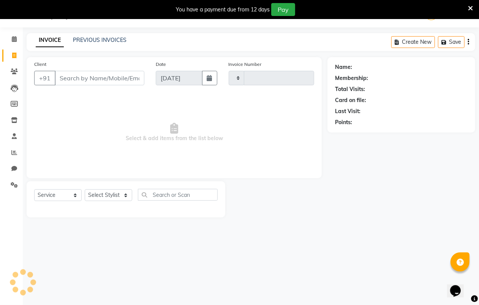
click at [106, 79] on input "Client" at bounding box center [100, 78] width 90 height 14
type input "I"
select select "8940"
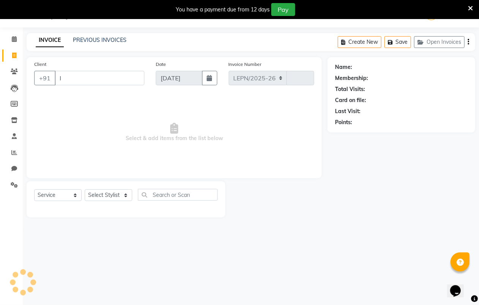
type input "6099"
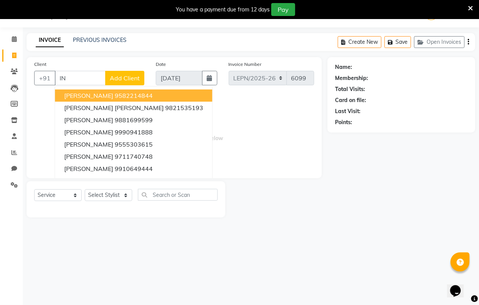
type input "I"
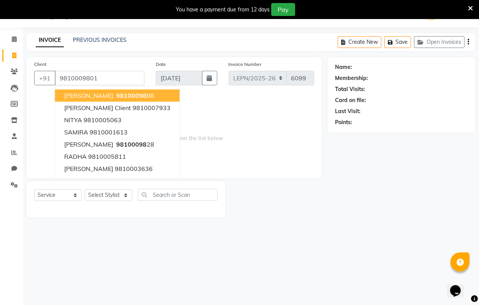
type input "9810009801"
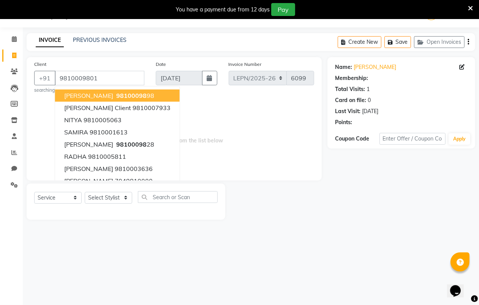
select select "1: Object"
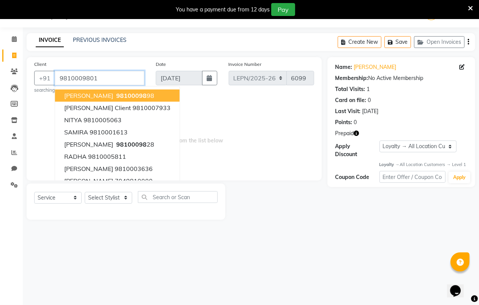
click at [103, 77] on input "9810009801" at bounding box center [100, 78] width 90 height 14
click at [219, 118] on span "Select & add items from the list below" at bounding box center [174, 135] width 280 height 76
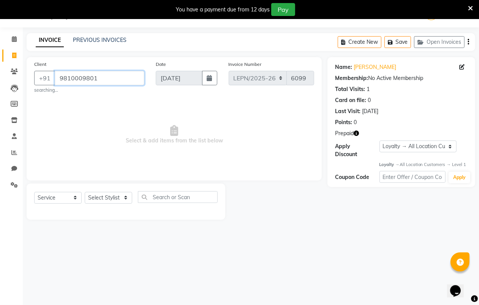
click at [114, 78] on input "9810009801" at bounding box center [100, 78] width 90 height 14
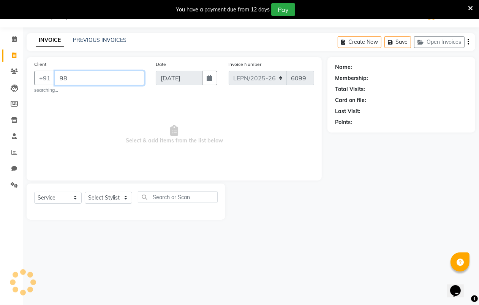
type input "9"
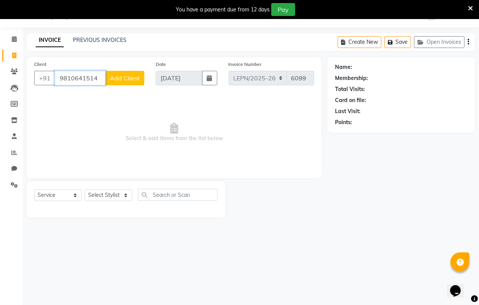
type input "9810641514"
click at [121, 75] on span "Add Client" at bounding box center [125, 78] width 30 height 8
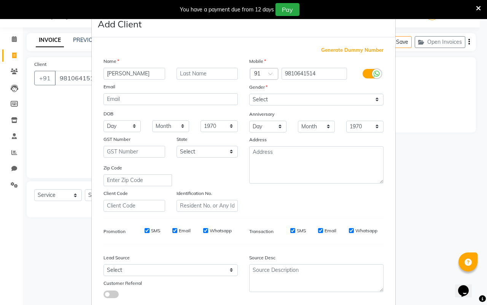
type input "[PERSON_NAME]"
click at [263, 100] on select "Select [DEMOGRAPHIC_DATA] [DEMOGRAPHIC_DATA] Other Prefer Not To Say" at bounding box center [316, 100] width 134 height 12
select select "[DEMOGRAPHIC_DATA]"
click at [249, 94] on select "Select [DEMOGRAPHIC_DATA] [DEMOGRAPHIC_DATA] Other Prefer Not To Say" at bounding box center [316, 100] width 134 height 12
click at [186, 73] on input "text" at bounding box center [207, 74] width 62 height 12
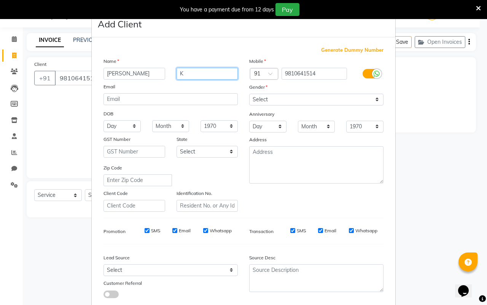
type input "K"
click at [199, 149] on select "Select [GEOGRAPHIC_DATA] [GEOGRAPHIC_DATA] [GEOGRAPHIC_DATA] [GEOGRAPHIC_DATA] …" at bounding box center [207, 152] width 62 height 12
select select "10"
click at [191, 148] on select "Select [GEOGRAPHIC_DATA] [GEOGRAPHIC_DATA] [GEOGRAPHIC_DATA] [GEOGRAPHIC_DATA] …" at bounding box center [207, 152] width 62 height 12
click at [185, 73] on input "K" at bounding box center [207, 74] width 62 height 12
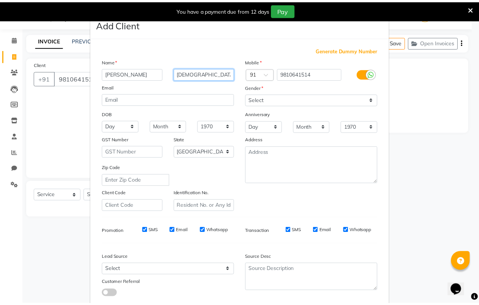
scroll to position [44, 0]
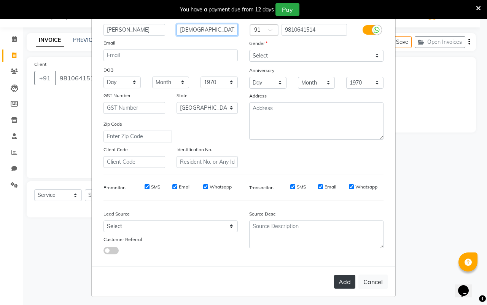
type input "[DEMOGRAPHIC_DATA]"
click at [339, 280] on button "Add" at bounding box center [344, 281] width 21 height 14
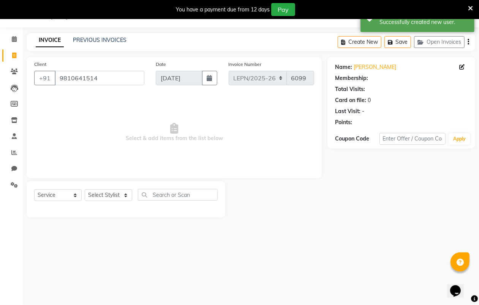
select select "1: Object"
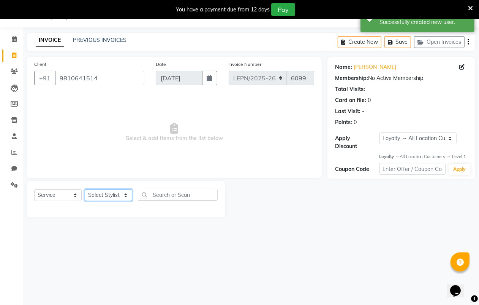
click at [126, 191] on select "Select Stylist AMAN Aman_Asst Baljeet_MKP [PERSON_NAME] Bobby_Mgr Counter Sales…" at bounding box center [109, 195] width 48 height 12
select select "90369"
drag, startPoint x: 126, startPoint y: 192, endPoint x: 159, endPoint y: 194, distance: 32.7
click at [126, 192] on select "Select Stylist AMAN Aman_Asst Baljeet_MKP [PERSON_NAME] Bobby_Mgr Counter Sales…" at bounding box center [109, 195] width 48 height 12
click at [174, 190] on input "text" at bounding box center [178, 195] width 80 height 12
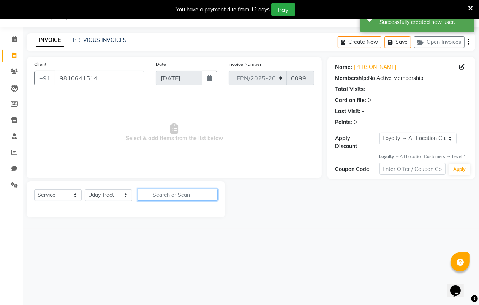
click at [168, 194] on input "text" at bounding box center [178, 195] width 80 height 12
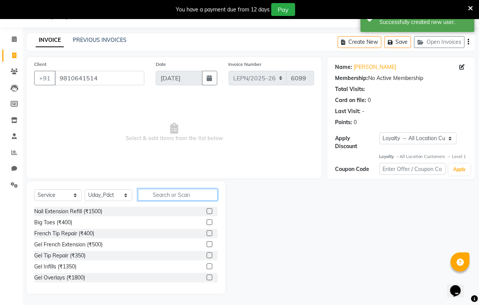
click at [159, 193] on input "text" at bounding box center [178, 195] width 80 height 12
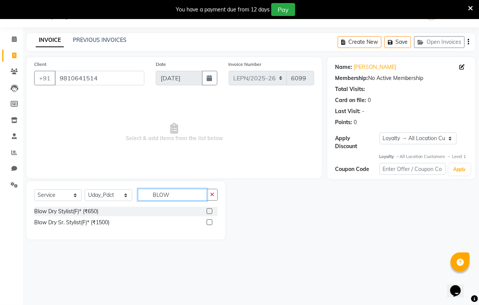
type input "BLOW"
click at [209, 211] on label at bounding box center [210, 211] width 6 height 6
click at [209, 211] on input "checkbox" at bounding box center [209, 211] width 5 height 5
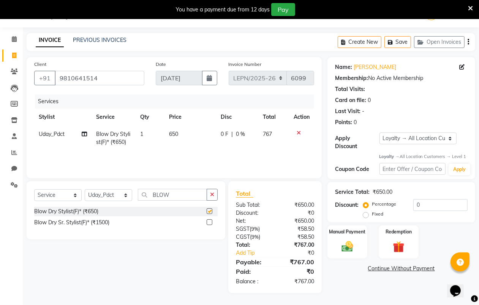
checkbox input "false"
click at [174, 195] on input "BLOW" at bounding box center [172, 195] width 69 height 12
type input "B"
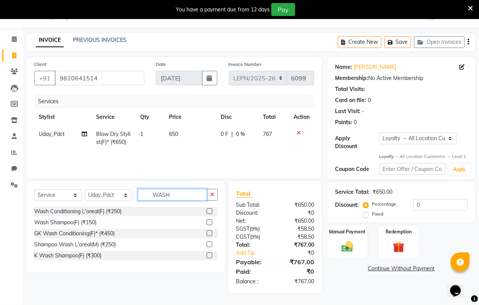
type input "WASH"
click at [207, 208] on label at bounding box center [210, 211] width 6 height 6
click at [207, 209] on input "checkbox" at bounding box center [209, 211] width 5 height 5
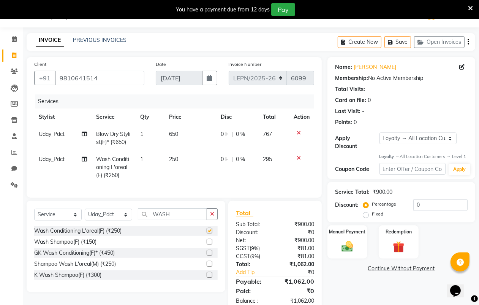
checkbox input "false"
click at [183, 157] on td "250" at bounding box center [191, 167] width 52 height 33
select select "90369"
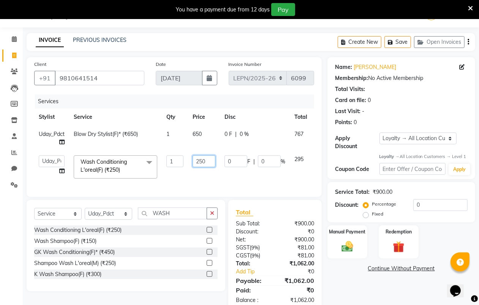
click at [212, 159] on input "250" at bounding box center [204, 161] width 23 height 12
type input "2"
type input "425"
click at [211, 176] on td "425" at bounding box center [204, 167] width 32 height 32
select select "90369"
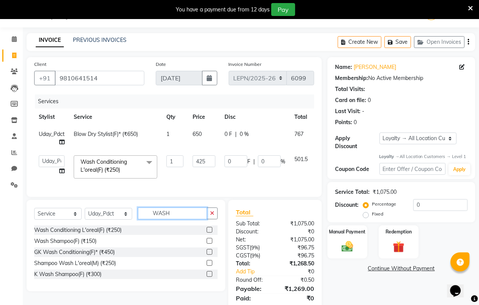
click at [170, 219] on input "WASH" at bounding box center [172, 213] width 69 height 12
type input "W"
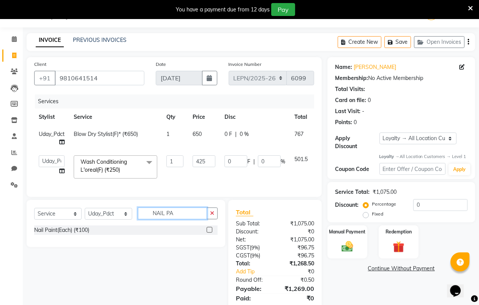
type input "NAIL PA"
click at [210, 232] on label at bounding box center [210, 230] width 6 height 6
click at [210, 232] on input "checkbox" at bounding box center [209, 229] width 5 height 5
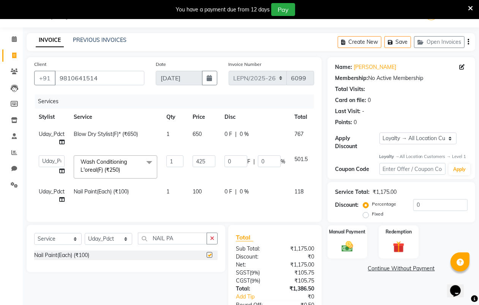
checkbox input "false"
click at [208, 191] on td "100" at bounding box center [204, 195] width 32 height 25
select select "90369"
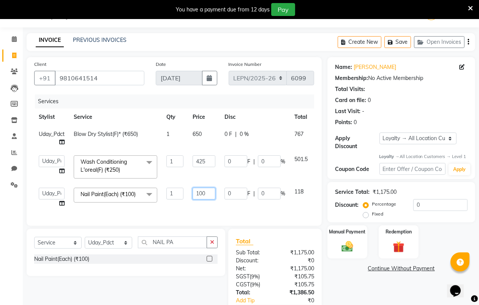
click at [209, 195] on input "100" at bounding box center [204, 193] width 23 height 12
type input "170"
drag, startPoint x: 214, startPoint y: 206, endPoint x: 239, endPoint y: 204, distance: 25.9
click at [216, 206] on td "170" at bounding box center [204, 197] width 32 height 29
select select "90369"
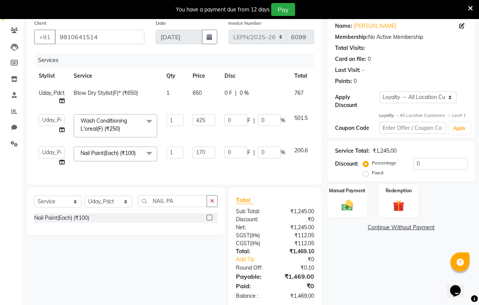
scroll to position [81, 0]
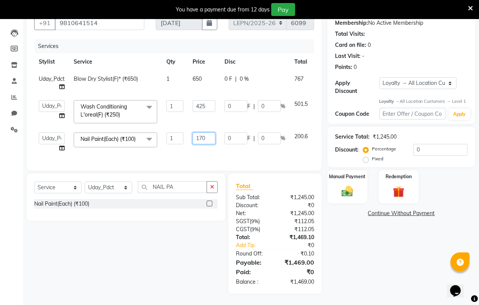
click at [210, 132] on input "170" at bounding box center [204, 138] width 23 height 12
type input "160"
click at [215, 148] on td "160" at bounding box center [204, 142] width 32 height 29
select select "90369"
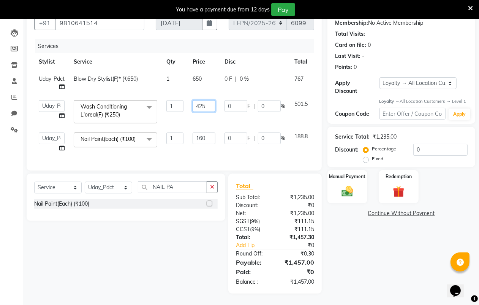
click at [207, 100] on input "425" at bounding box center [204, 106] width 23 height 12
type input "419"
click at [208, 119] on td "419" at bounding box center [204, 111] width 32 height 32
select select "90369"
click at [351, 185] on img at bounding box center [347, 191] width 19 height 14
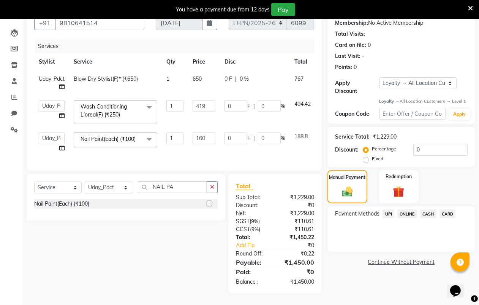
click at [431, 209] on span "CASH" at bounding box center [428, 213] width 16 height 9
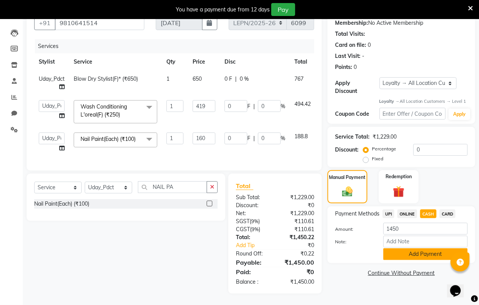
click at [412, 248] on button "Add Payment" at bounding box center [426, 254] width 84 height 12
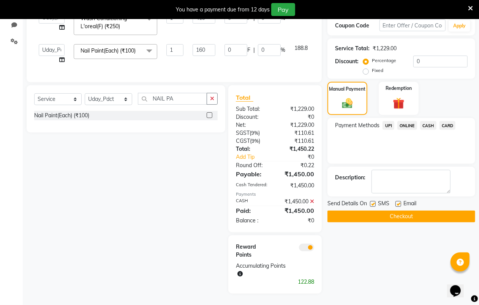
scroll to position [169, 0]
click at [386, 210] on button "Checkout" at bounding box center [402, 216] width 148 height 12
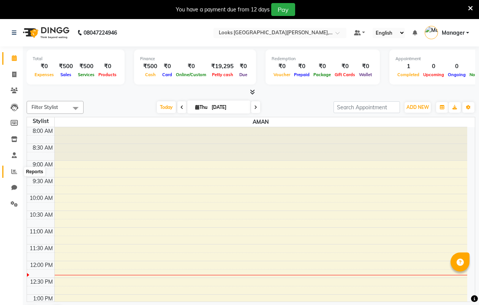
click at [14, 170] on icon at bounding box center [14, 171] width 6 height 6
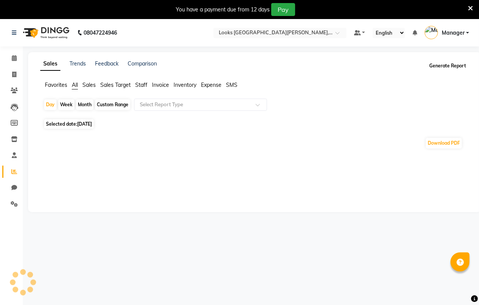
click at [452, 65] on button "Generate Report" at bounding box center [448, 65] width 41 height 11
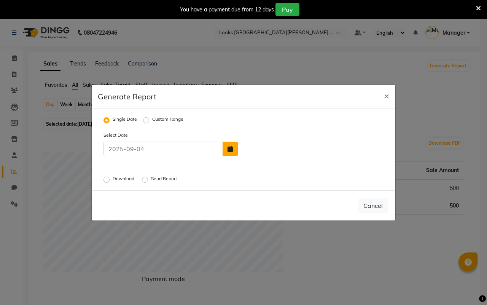
click at [234, 148] on button "button" at bounding box center [229, 148] width 15 height 14
select select "9"
select select "2025"
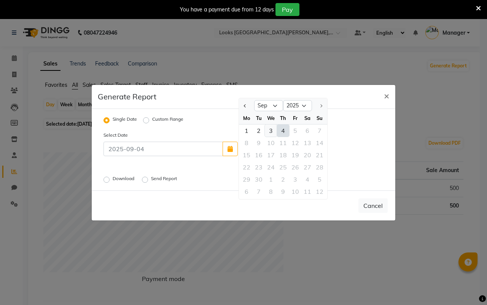
click at [271, 127] on div "3" at bounding box center [271, 130] width 12 height 12
type input "[DATE]"
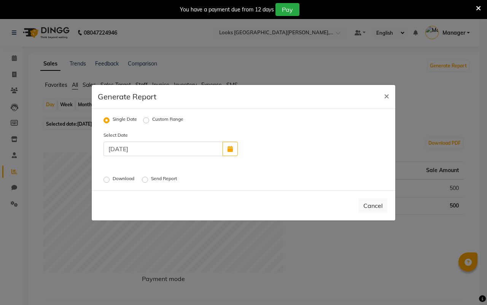
click at [151, 178] on label "Send Report" at bounding box center [164, 179] width 27 height 9
click at [146, 178] on input "Send Report" at bounding box center [145, 178] width 5 height 5
radio input "true"
click at [382, 94] on button "×" at bounding box center [385, 95] width 17 height 21
radio input "false"
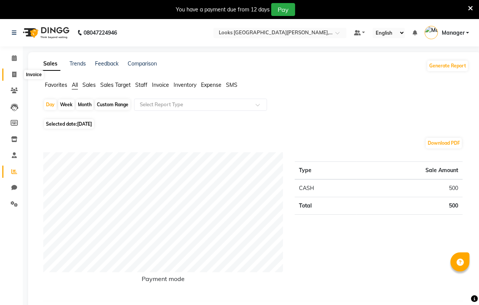
click at [12, 73] on icon at bounding box center [14, 74] width 4 height 6
select select "service"
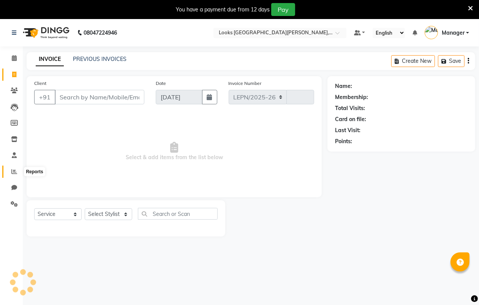
select select "8940"
type input "6096"
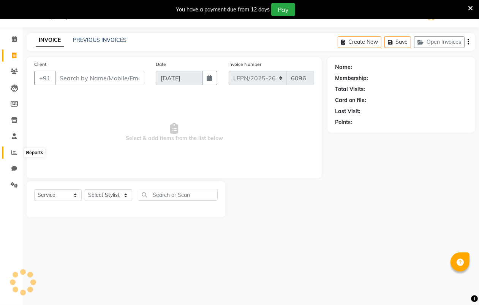
click at [11, 149] on icon at bounding box center [14, 152] width 6 height 6
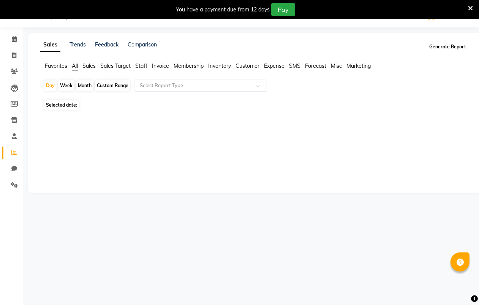
click at [439, 47] on button "Generate Report" at bounding box center [448, 46] width 41 height 11
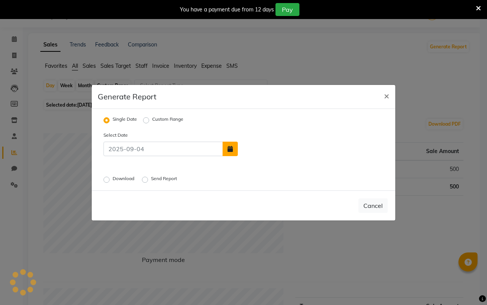
click at [227, 147] on icon "button" at bounding box center [229, 149] width 5 height 6
select select "9"
select select "2025"
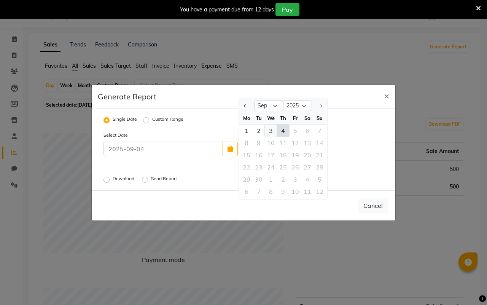
click at [268, 130] on div "3" at bounding box center [271, 130] width 12 height 12
type input "[DATE]"
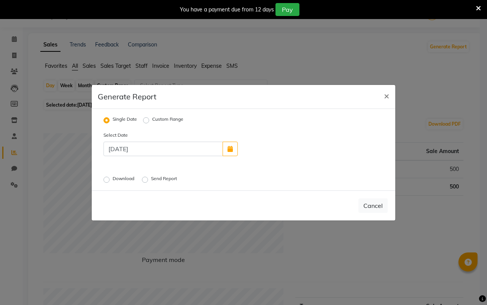
click at [151, 179] on label "Send Report" at bounding box center [164, 179] width 27 height 9
click at [146, 179] on input "Send Report" at bounding box center [145, 178] width 5 height 5
radio input "true"
click at [371, 203] on button "Send" at bounding box center [376, 205] width 24 height 14
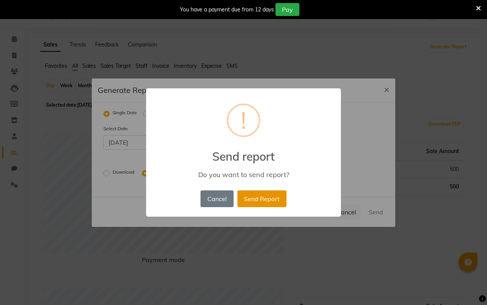
click at [263, 198] on button "Send Report" at bounding box center [261, 198] width 49 height 17
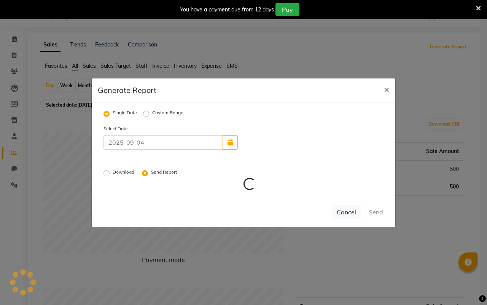
radio input "false"
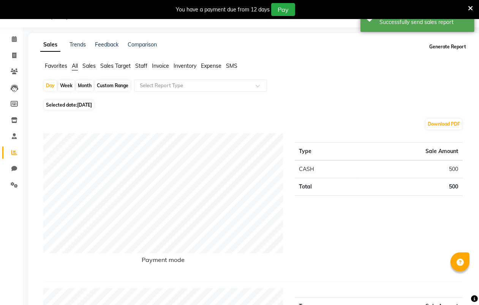
click at [440, 46] on button "Generate Report" at bounding box center [448, 46] width 41 height 11
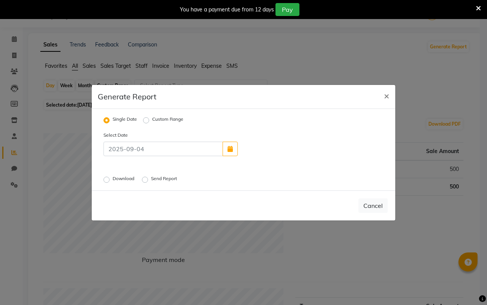
click at [149, 118] on div "Custom Range" at bounding box center [163, 120] width 40 height 9
click at [228, 148] on icon "button" at bounding box center [229, 149] width 5 height 6
select select "9"
select select "2025"
click at [257, 128] on div "2" at bounding box center [258, 130] width 12 height 12
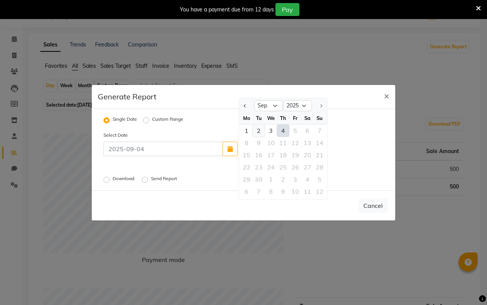
type input "02-09-2025"
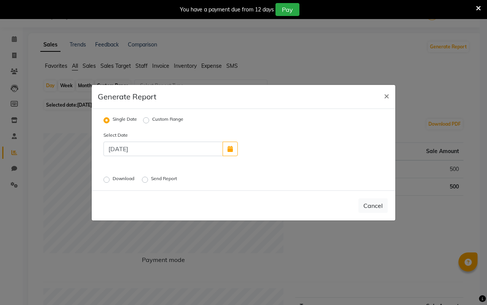
click at [151, 179] on label "Send Report" at bounding box center [164, 179] width 27 height 9
click at [146, 179] on input "Send Report" at bounding box center [145, 178] width 5 height 5
radio input "true"
click at [376, 205] on button "Send" at bounding box center [376, 205] width 24 height 14
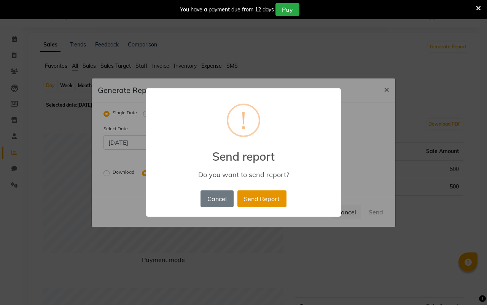
click at [265, 196] on button "Send Report" at bounding box center [261, 198] width 49 height 17
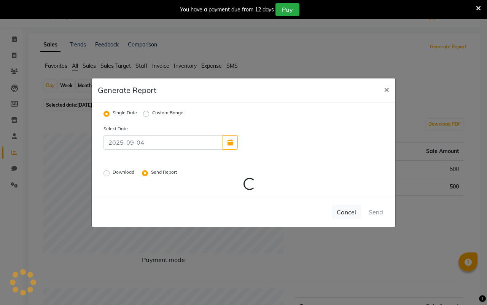
radio input "false"
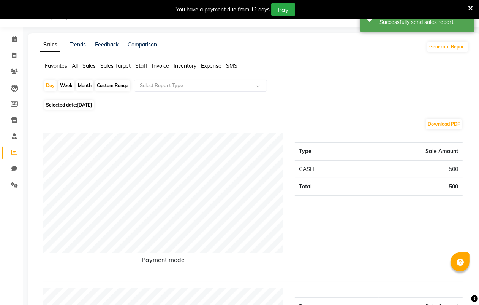
click at [470, 6] on icon at bounding box center [470, 8] width 5 height 7
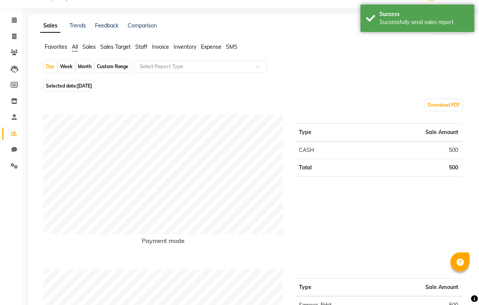
click at [385, 70] on div "Day Week Month Custom Range Select Report Type" at bounding box center [254, 69] width 423 height 18
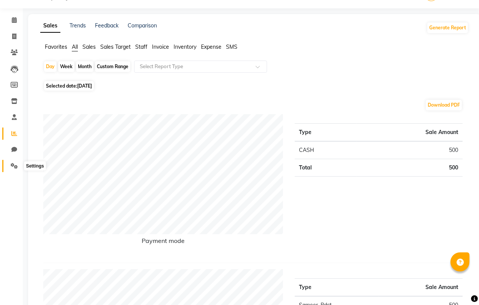
click at [13, 163] on icon at bounding box center [14, 166] width 7 height 6
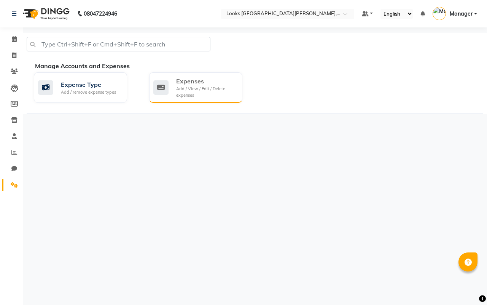
click at [182, 86] on div "Add / View / Edit / Delete expenses" at bounding box center [206, 92] width 60 height 13
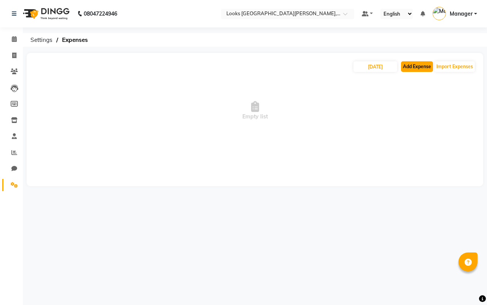
click at [414, 67] on button "Add Expense" at bounding box center [417, 66] width 32 height 11
select select "1"
select select "8115"
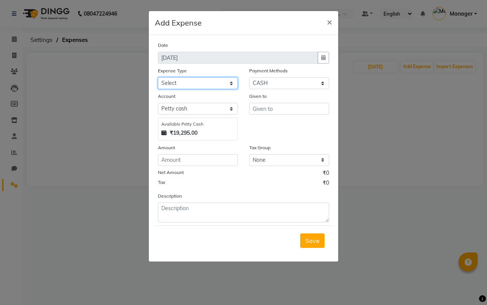
click at [185, 82] on select "Select Bank Deposit Blinkit Cash Handover CLIENT Client ordered food Client Ref…" at bounding box center [198, 83] width 80 height 12
select select "21975"
click at [158, 77] on select "Select Bank Deposit Blinkit Cash Handover CLIENT Client ordered food Client Ref…" at bounding box center [198, 83] width 80 height 12
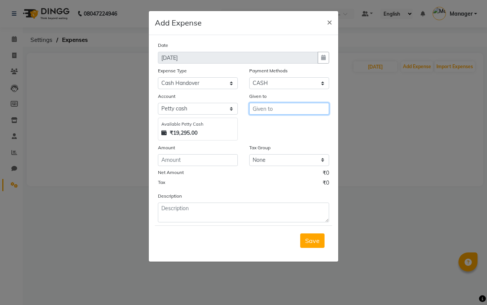
click at [263, 109] on input "text" at bounding box center [289, 109] width 80 height 12
click at [274, 124] on ngb-highlight "Co unter Sales" at bounding box center [279, 125] width 40 height 8
type input "Counter Sales"
click at [181, 159] on input "number" at bounding box center [198, 160] width 80 height 12
click at [329, 23] on span "×" at bounding box center [329, 21] width 5 height 11
